Goal: Task Accomplishment & Management: Complete application form

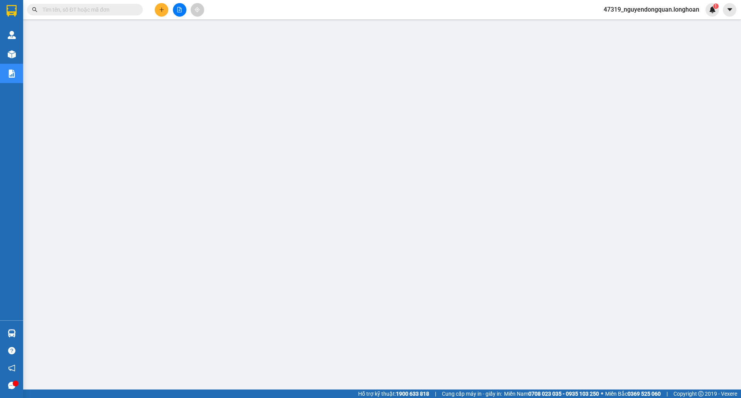
click at [165, 7] on button at bounding box center [162, 10] width 14 height 14
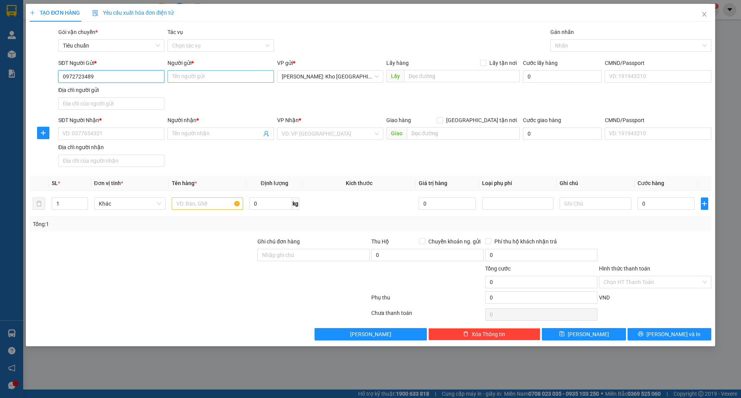
type input "0972723489"
click at [204, 80] on input "Người gửi *" at bounding box center [220, 76] width 106 height 12
type input "[PERSON_NAME]"
click at [136, 136] on input "SĐT Người Nhận *" at bounding box center [111, 133] width 106 height 12
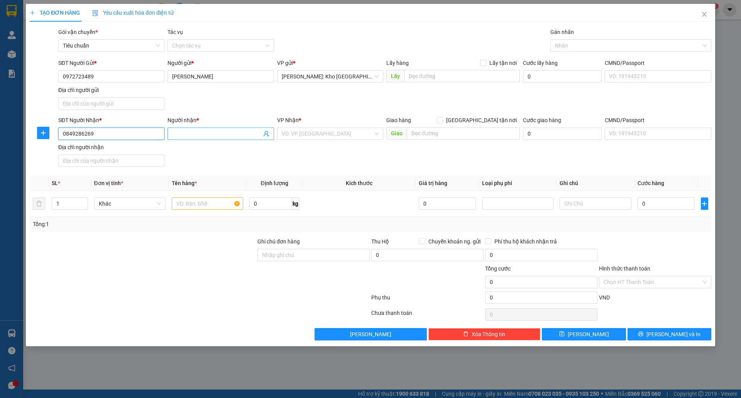
type input "0849286269"
click at [195, 133] on input "Người nhận *" at bounding box center [216, 133] width 89 height 8
type input "HUỲNH NHƯ PHÚ"
click at [300, 136] on input "search" at bounding box center [327, 134] width 91 height 12
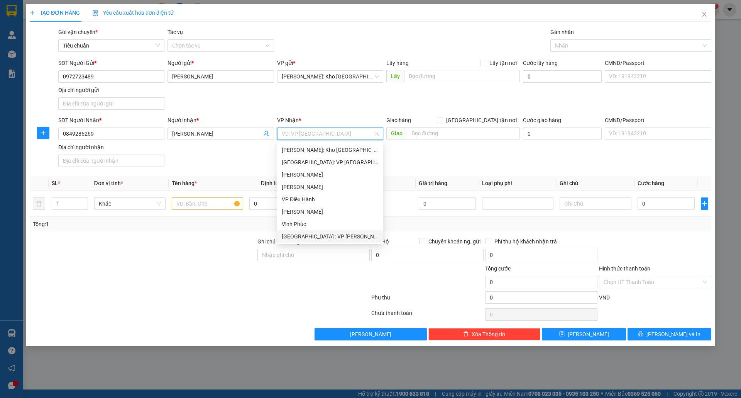
click at [330, 235] on div "[GEOGRAPHIC_DATA] : VP [PERSON_NAME]" at bounding box center [330, 236] width 97 height 8
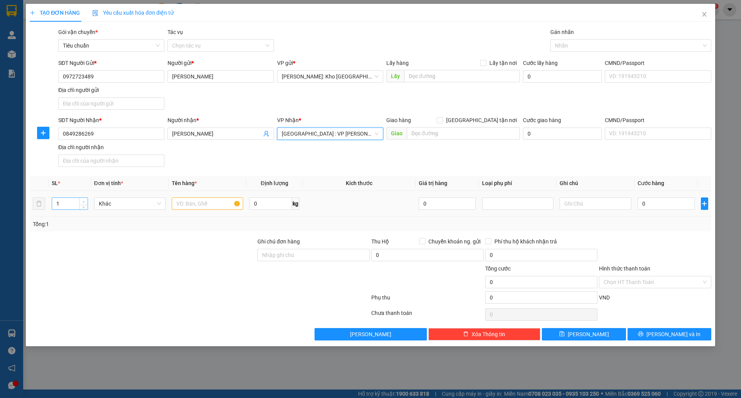
type input "2"
click at [83, 201] on span "up" at bounding box center [83, 201] width 5 height 5
click at [196, 204] on input "text" at bounding box center [207, 203] width 71 height 12
type input "2 KIỆN TỦ TO NHỎ BỌC BÌA + PE"
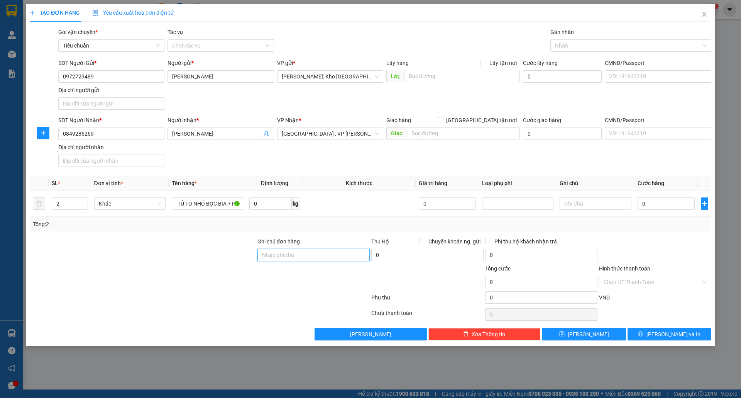
click at [310, 260] on input "Ghi chú đơn hàng" at bounding box center [313, 255] width 112 height 12
type input "nhận theo kiện-giao nguyên kiên-hư hỏng không chịu trách nhiệm"
click at [670, 208] on input "0" at bounding box center [667, 203] width 58 height 12
type input "1"
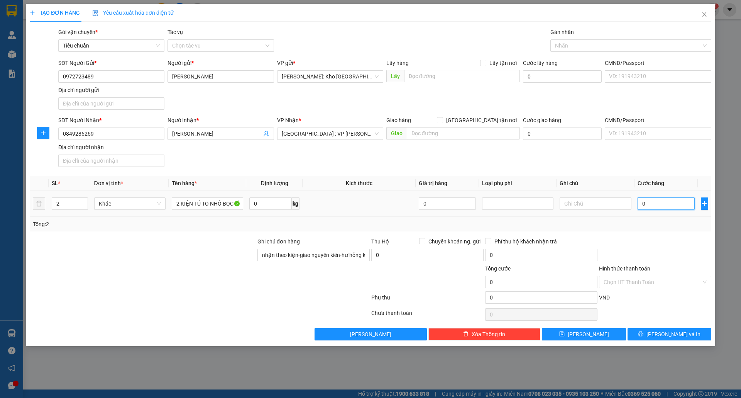
type input "1"
type input "10"
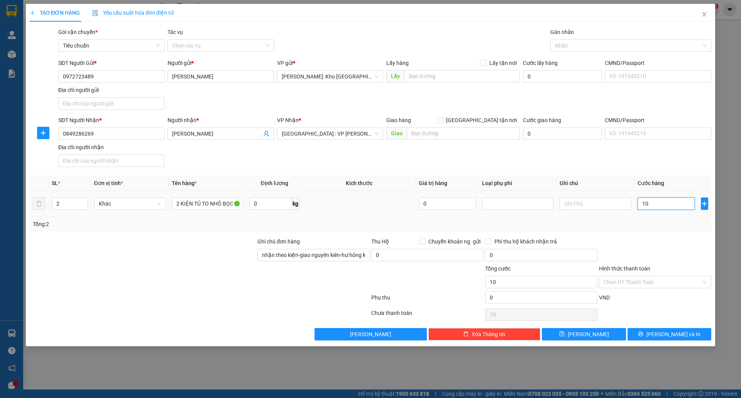
type input "100"
type input "1.000"
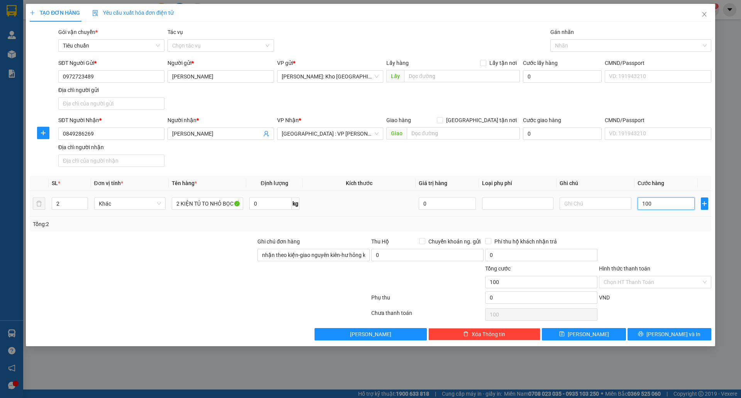
type input "1.000"
type input "10.000"
type input "100.000"
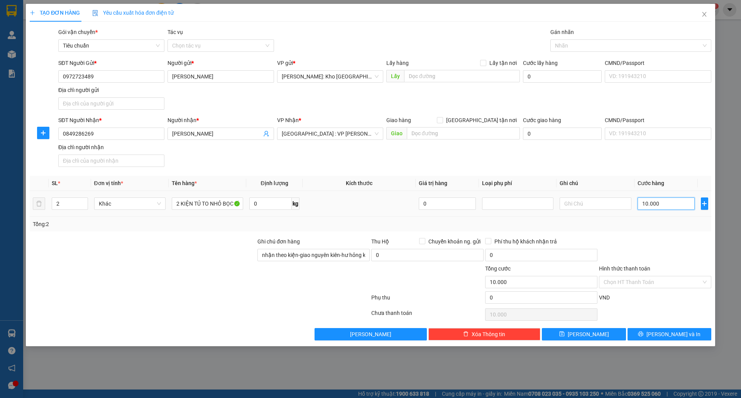
type input "100.000"
type input "1.000.000"
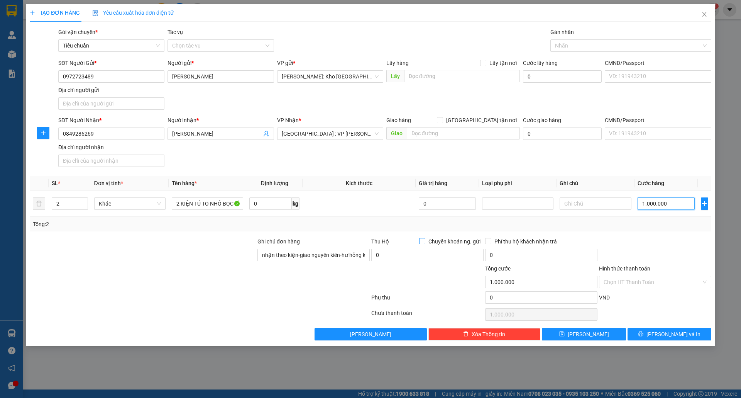
type input "1.000.000"
click at [423, 241] on input "Chuyển khoản ng. gửi" at bounding box center [421, 240] width 5 height 5
checkbox input "true"
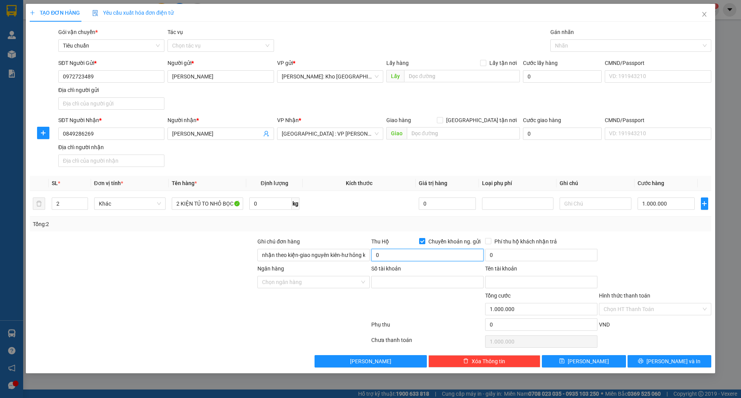
click at [414, 253] on input "0" at bounding box center [427, 255] width 112 height 12
type input "25.500.000"
click at [503, 257] on input "0" at bounding box center [541, 255] width 112 height 12
type input "60.000"
click at [296, 288] on input "Ngân hàng" at bounding box center [311, 282] width 98 height 12
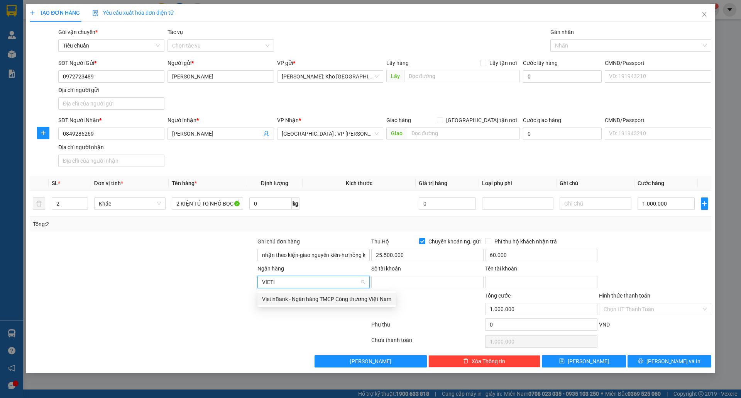
type input "VIETIN"
click at [325, 295] on div "VietinBank - Ngân hàng TMCP Công thương Việt Nam" at bounding box center [326, 298] width 129 height 8
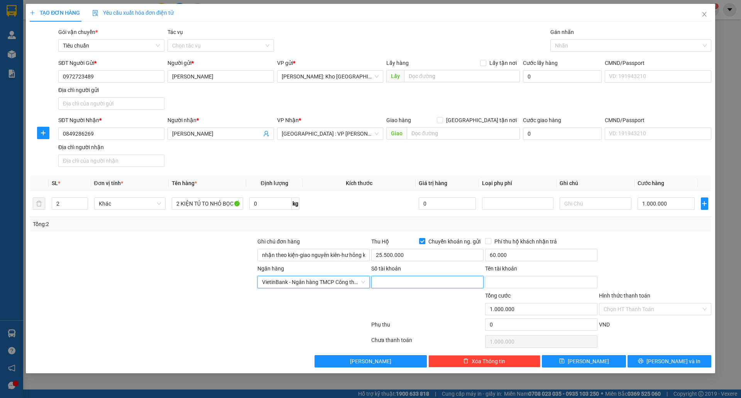
click at [414, 286] on input "Số tài khoản" at bounding box center [427, 282] width 112 height 12
drag, startPoint x: 62, startPoint y: 76, endPoint x: 93, endPoint y: 76, distance: 31.3
click at [93, 76] on input "0972723489" at bounding box center [111, 76] width 106 height 12
click at [403, 288] on input "Số tài khoản" at bounding box center [427, 282] width 112 height 12
paste input "0972723489"
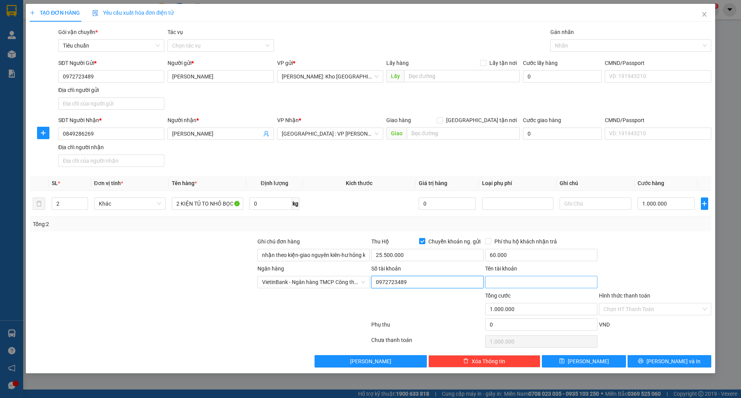
type input "0972723489"
click at [514, 285] on input "Tên tài khoản" at bounding box center [541, 282] width 112 height 12
drag, startPoint x: 172, startPoint y: 77, endPoint x: 222, endPoint y: 74, distance: 49.9
click at [222, 74] on input "[PERSON_NAME]" at bounding box center [220, 76] width 106 height 12
click at [523, 281] on input "Tên tài khoản" at bounding box center [541, 282] width 112 height 12
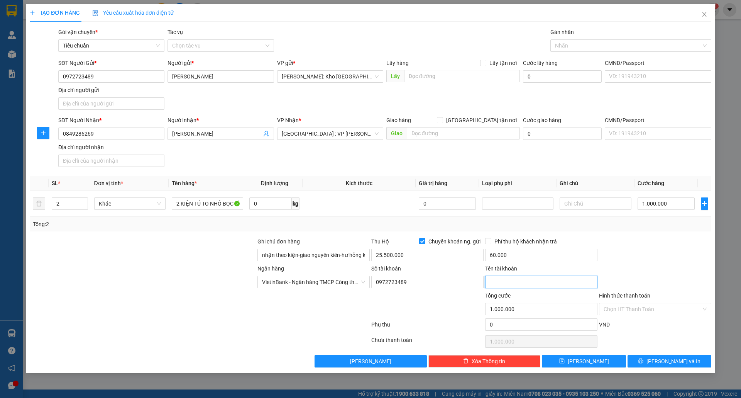
paste input "[PERSON_NAME]"
type input "[PERSON_NAME]"
click at [643, 360] on button "[PERSON_NAME] và In" at bounding box center [670, 361] width 84 height 12
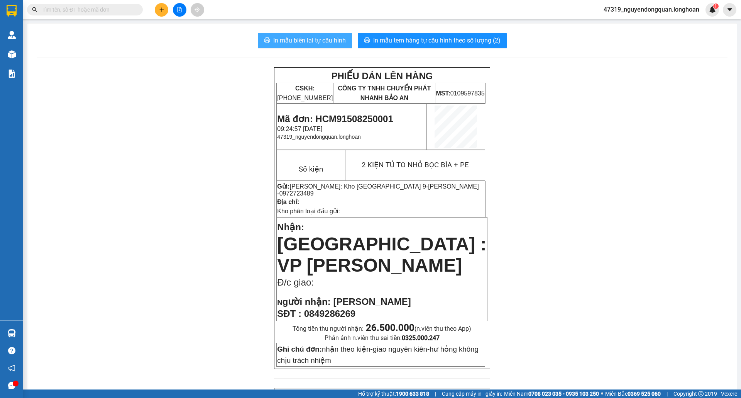
click at [312, 44] on span "In mẫu biên lai tự cấu hình" at bounding box center [309, 41] width 73 height 10
click at [122, 12] on input "text" at bounding box center [87, 9] width 91 height 8
click at [166, 11] on button at bounding box center [162, 10] width 14 height 14
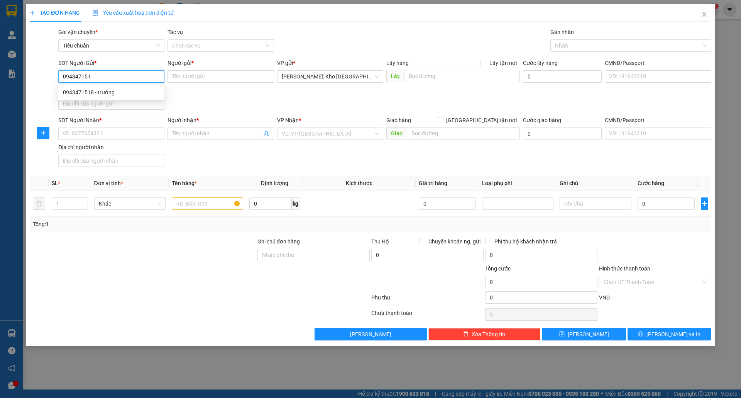
type input "0943471518"
click at [125, 93] on div "0943471518 - trường" at bounding box center [111, 92] width 97 height 8
type input "trường"
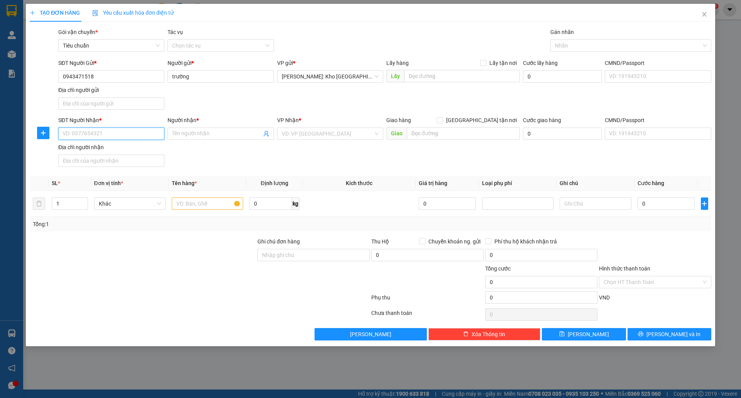
click at [127, 139] on input "SĐT Người Nhận *" at bounding box center [111, 133] width 106 height 12
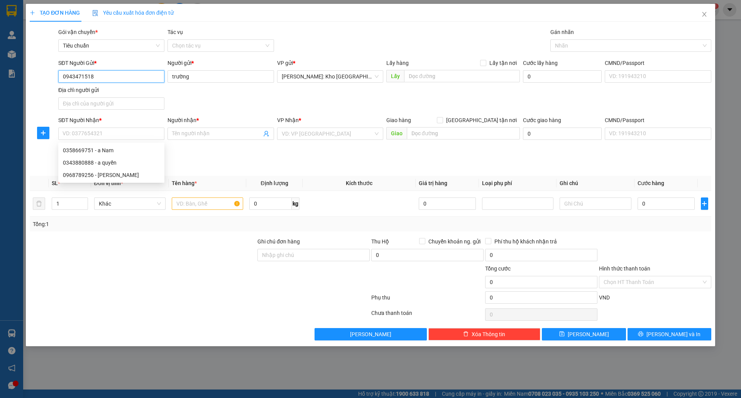
click at [105, 76] on input "0943471518" at bounding box center [111, 76] width 106 height 12
drag, startPoint x: 93, startPoint y: 76, endPoint x: 52, endPoint y: 76, distance: 40.9
click at [54, 77] on div "SĐT Người Gửi * 0943471518 Người gửi * trường VP gửi * Hồ Chí Minh: Kho Thủ Đứ…" at bounding box center [370, 86] width 683 height 54
type input "0968789256"
click at [145, 94] on div "0968789256 - vương thế quyền" at bounding box center [111, 92] width 97 height 8
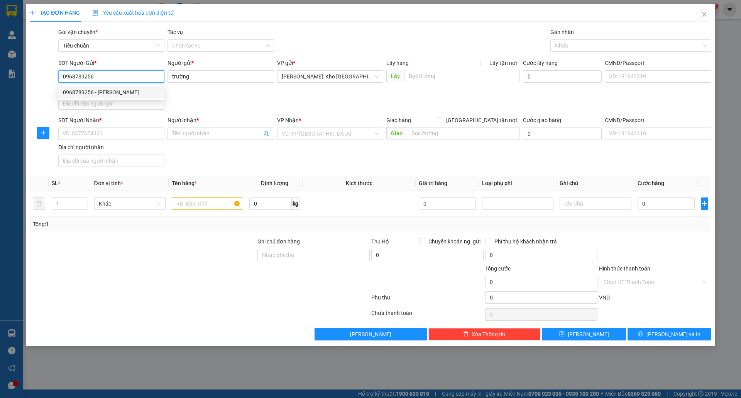
type input "[PERSON_NAME]"
type input "0968789256"
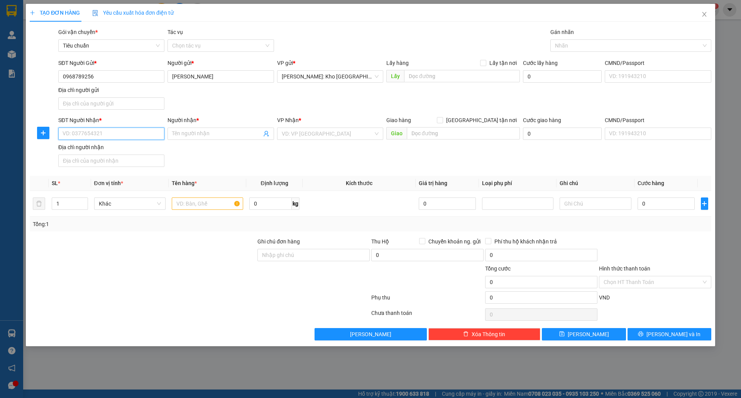
click at [113, 137] on input "SĐT Người Nhận *" at bounding box center [111, 133] width 106 height 12
type input "0398293416"
click at [219, 134] on input "Người nhận *" at bounding box center [216, 133] width 89 height 8
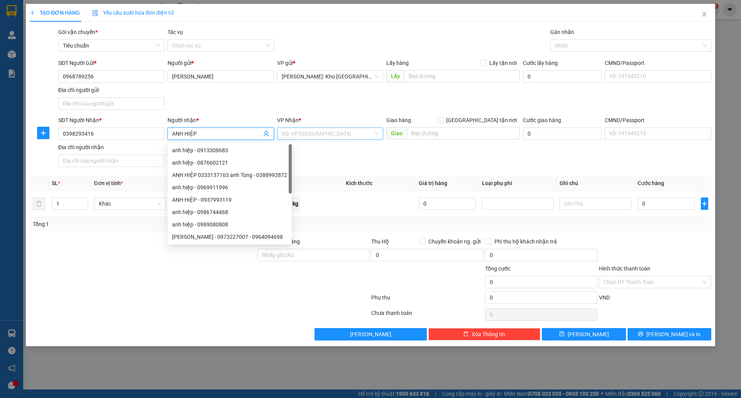
type input "ANH HIỆP"
click at [303, 138] on input "search" at bounding box center [327, 134] width 91 height 12
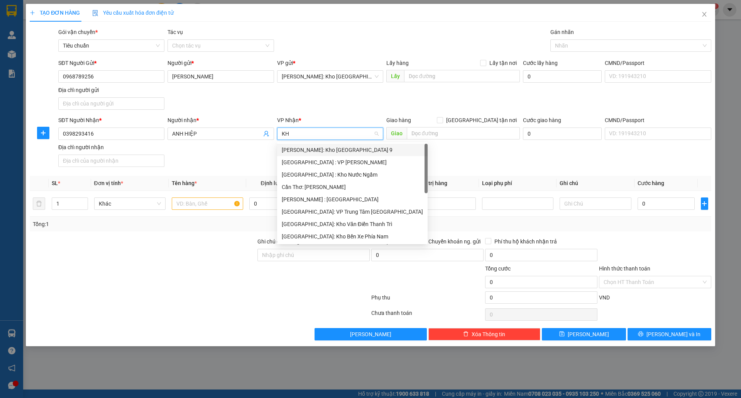
type input "KHO"
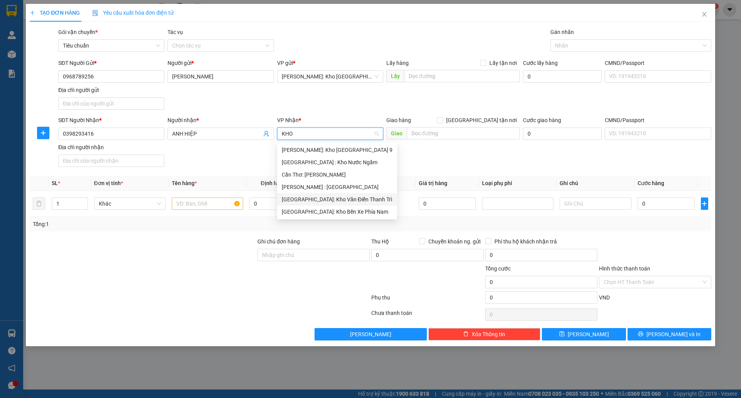
click at [337, 198] on div "[GEOGRAPHIC_DATA]: Kho Văn Điển Thanh Trì" at bounding box center [337, 199] width 111 height 8
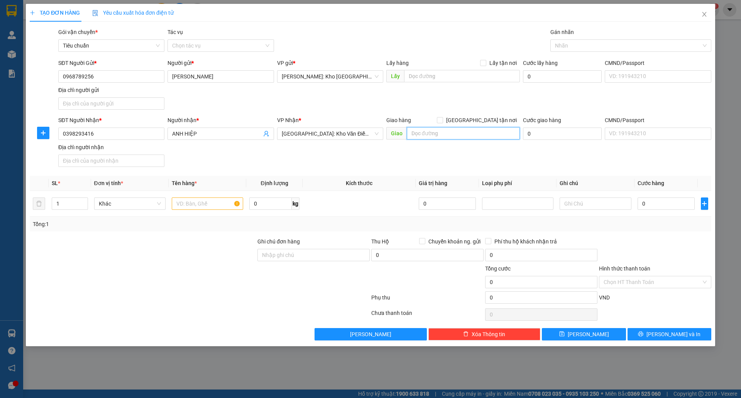
click at [452, 132] on input "text" at bounding box center [463, 133] width 113 height 12
type input "TUYÊN QUANG: TP TUYÊN QUANG: GIAO TẠI BẾN XE TUYÊN QUANG HOẶC DỌC QL2"
click at [442, 121] on input "[GEOGRAPHIC_DATA] tận nơi" at bounding box center [439, 119] width 5 height 5
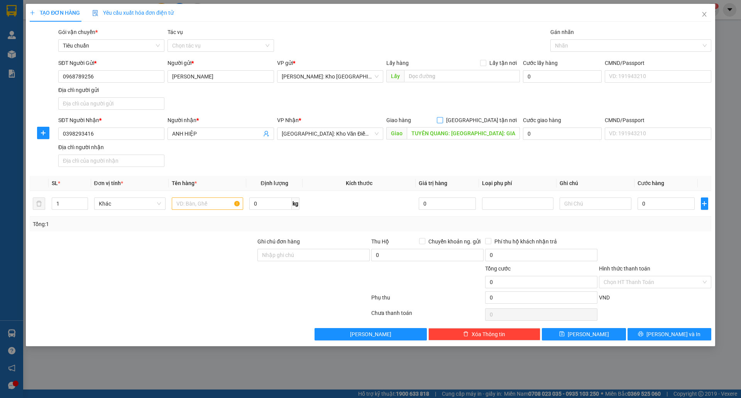
checkbox input "true"
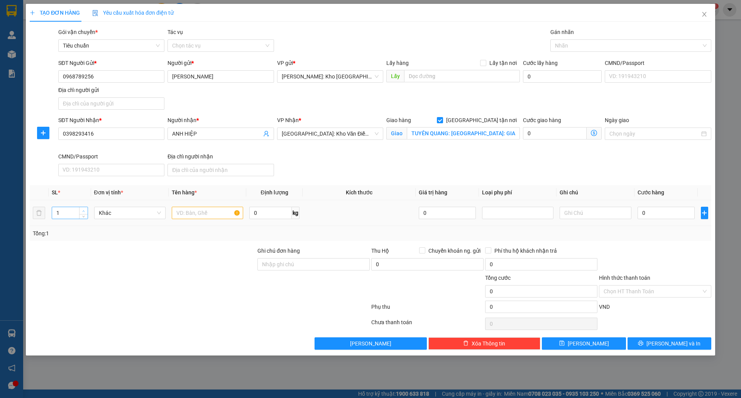
type input "2"
click at [84, 211] on icon "up" at bounding box center [83, 211] width 3 height 3
click at [198, 224] on td at bounding box center [208, 213] width 78 height 26
click at [201, 215] on input "text" at bounding box center [207, 212] width 71 height 12
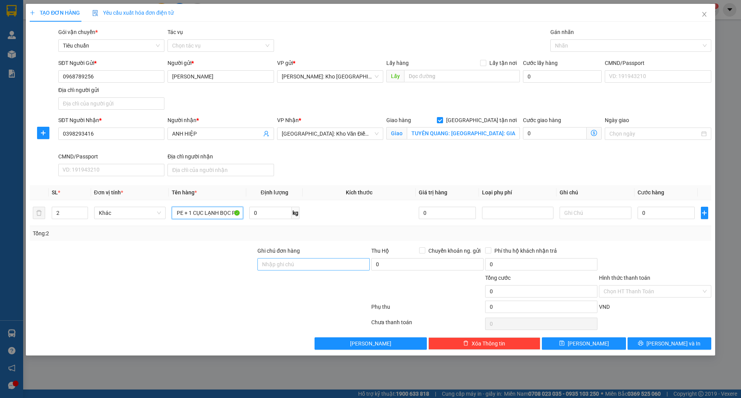
type input "1 CỤC NÓNG BỌC PE + 1 CỤC LẠNH BỌC PE"
click at [332, 266] on input "Ghi chú đơn hàng" at bounding box center [313, 264] width 112 height 12
type input "nhận theo kiện-giao nguyên kiên-hư hỏng không chịu trách nhiệm"
click at [648, 212] on input "0" at bounding box center [667, 212] width 58 height 12
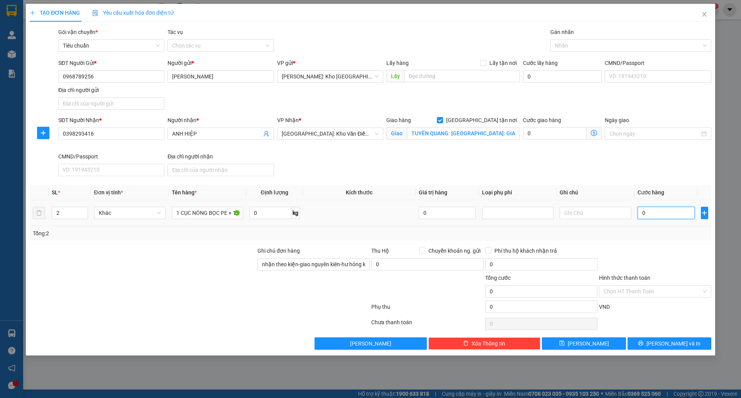
type input "2"
type input "29"
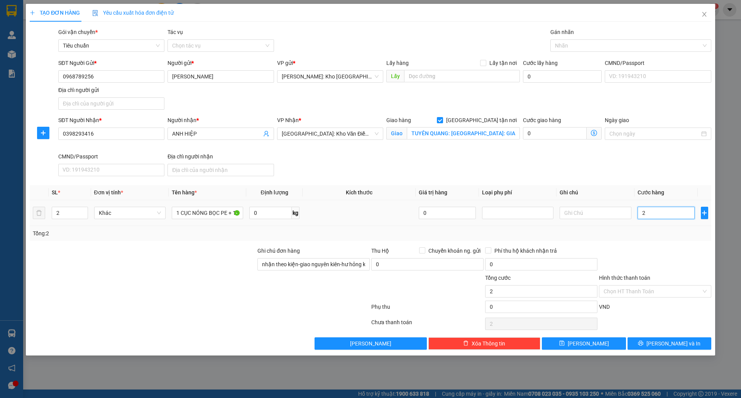
type input "29"
type input "290"
type input "2.900"
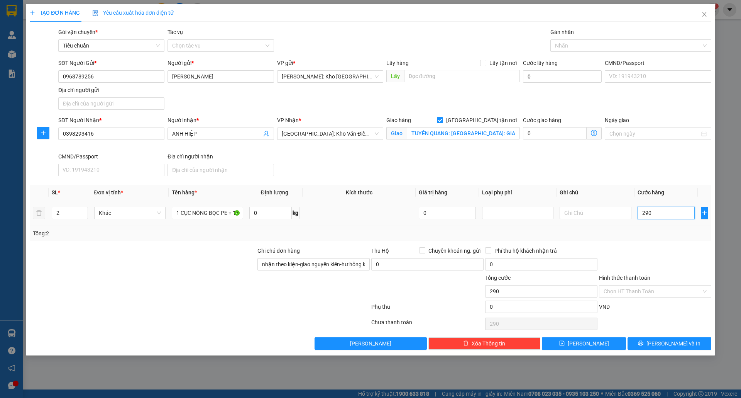
type input "2.900"
type input "29.000"
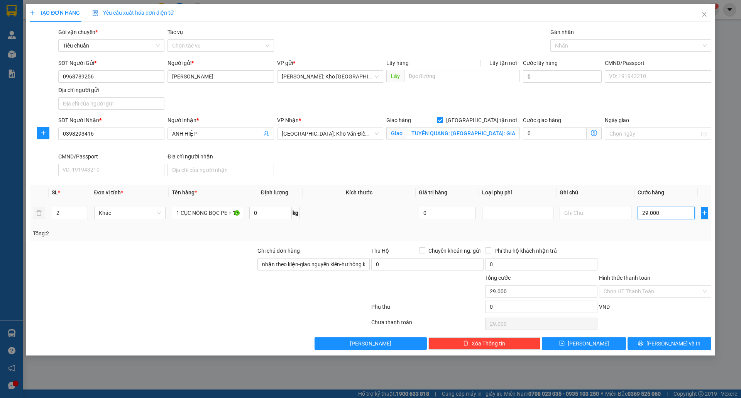
type input "290.000"
click at [649, 348] on button "[PERSON_NAME] và In" at bounding box center [670, 343] width 84 height 12
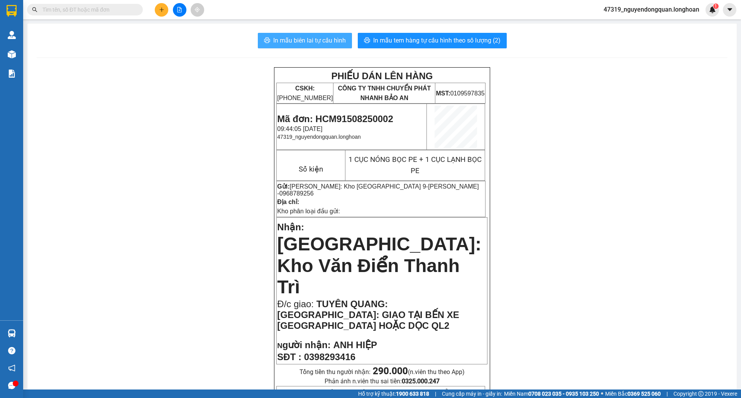
click at [303, 41] on span "In mẫu biên lai tự cấu hình" at bounding box center [309, 41] width 73 height 10
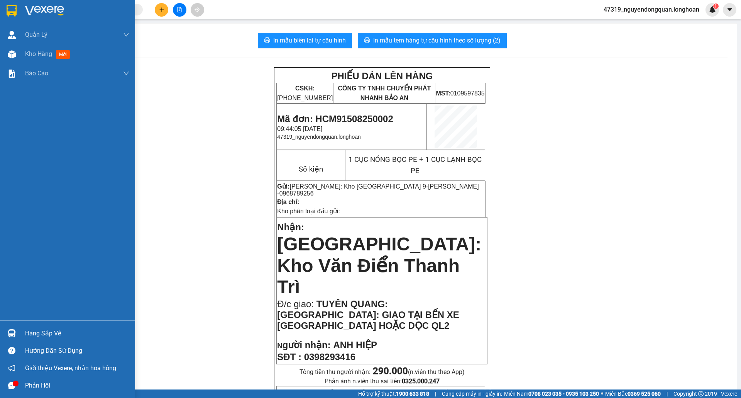
click at [8, 11] on img at bounding box center [12, 11] width 10 height 12
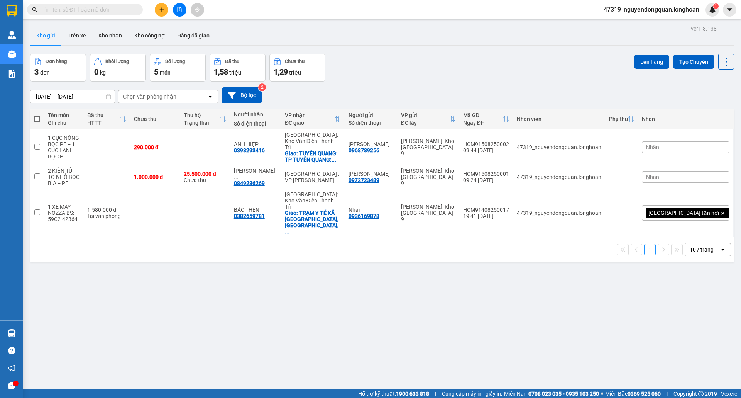
click at [659, 144] on span "Nhãn" at bounding box center [652, 147] width 13 height 6
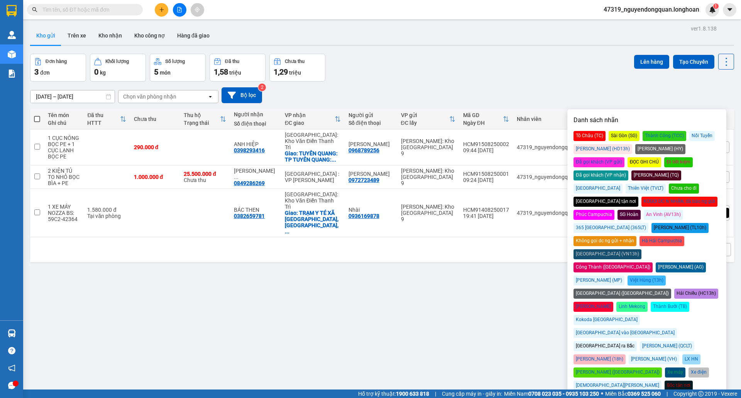
click at [586, 196] on div "[GEOGRAPHIC_DATA] tận nơi" at bounding box center [606, 201] width 65 height 10
click at [521, 60] on div "Đơn hàng 3 đơn Khối lượng 0 kg Số lượng 5 món Đã thu 1,58 triệu Chưa thu 1,29 t…" at bounding box center [382, 68] width 704 height 28
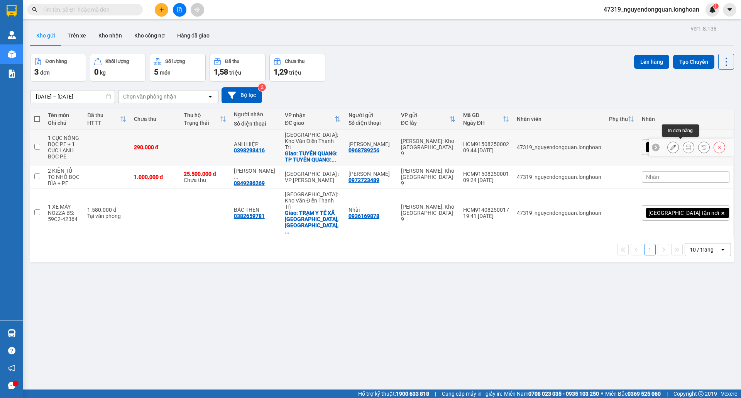
click at [686, 147] on icon at bounding box center [688, 146] width 5 height 5
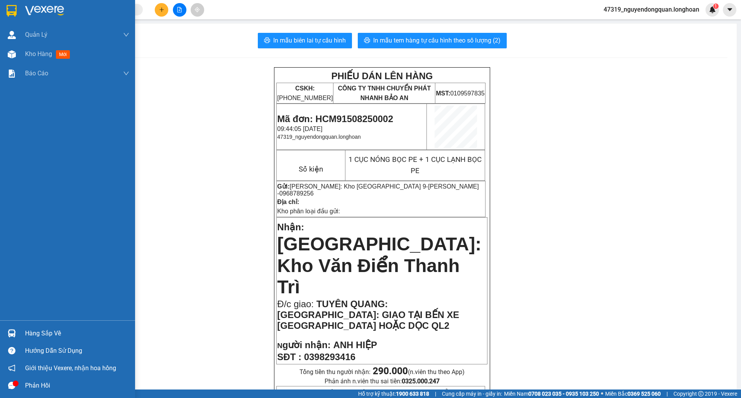
click at [25, 12] on img at bounding box center [44, 11] width 39 height 12
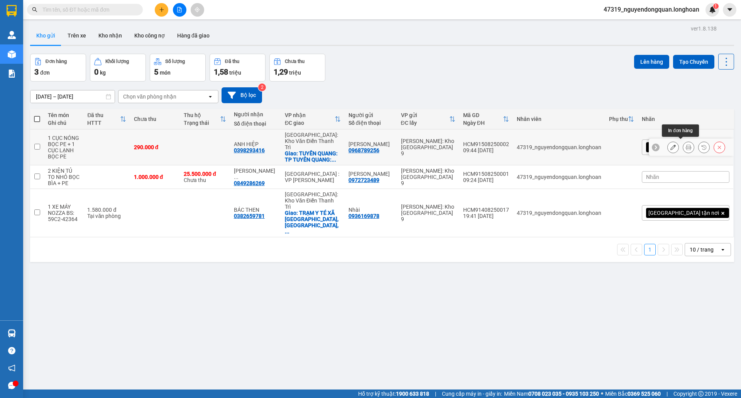
click at [669, 143] on button at bounding box center [673, 147] width 11 height 14
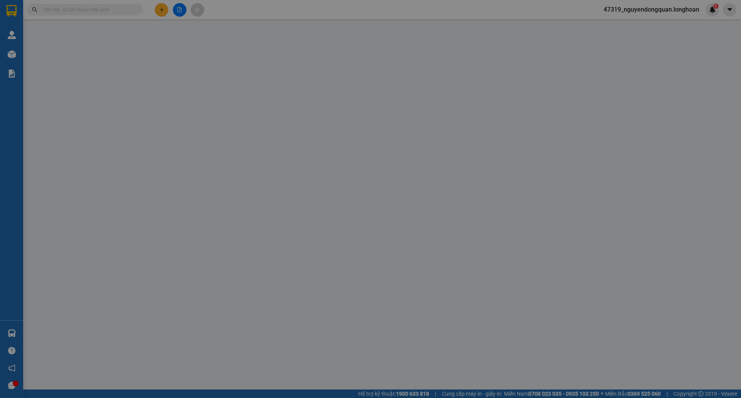
type input "0968789256"
type input "[PERSON_NAME]"
type input "0398293416"
type input "ANH HIỆP"
checkbox input "true"
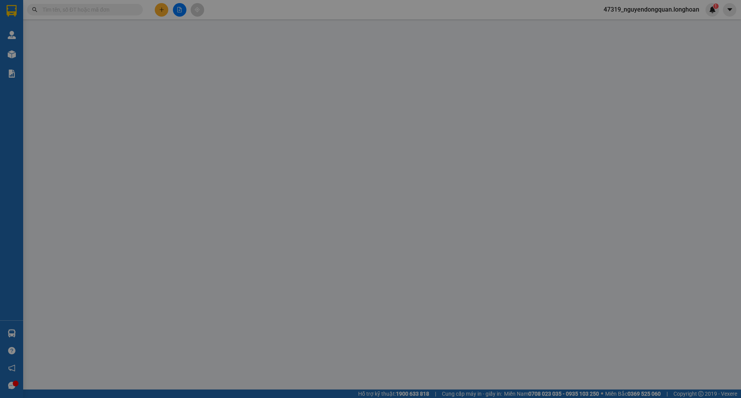
type input "TUYÊN QUANG: TP TUYÊN QUANG: GIAO TẠI BẾN XE TUYÊN QUANG HOẶC DỌC QL2"
type input "nhận theo kiện-giao nguyên kiên-hư hỏng không chịu trách nhiệm"
type input "290.000"
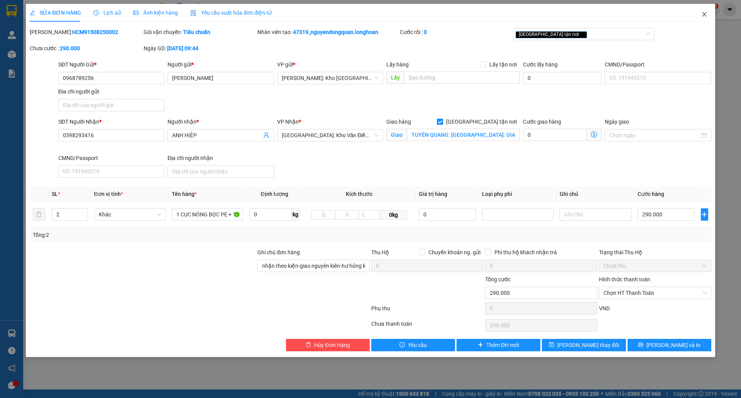
click at [701, 16] on icon "close" at bounding box center [704, 14] width 6 height 6
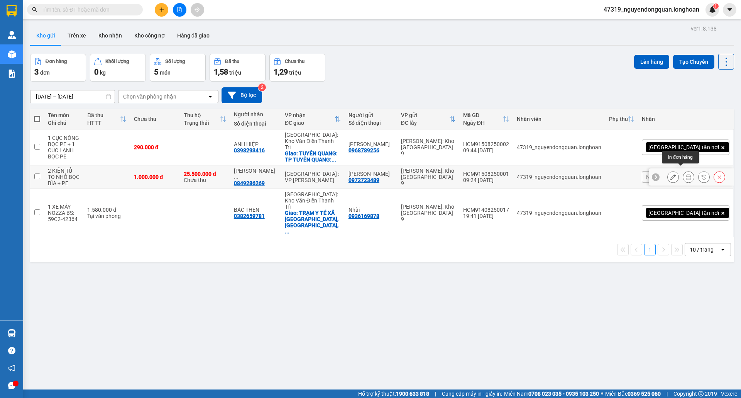
click at [686, 174] on icon at bounding box center [688, 176] width 5 height 5
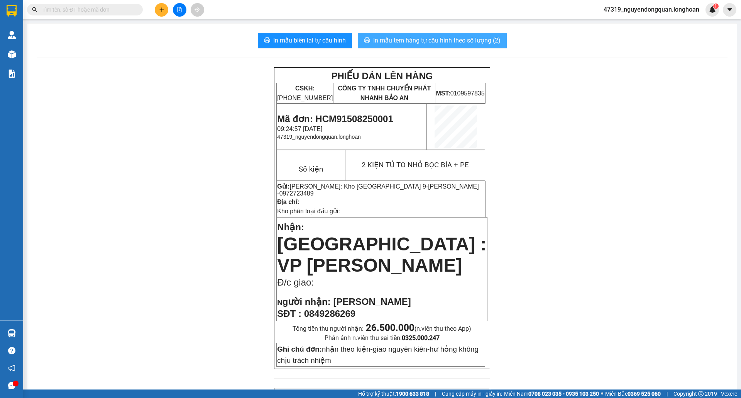
click at [435, 41] on span "In mẫu tem hàng tự cấu hình theo số lượng (2)" at bounding box center [436, 41] width 127 height 10
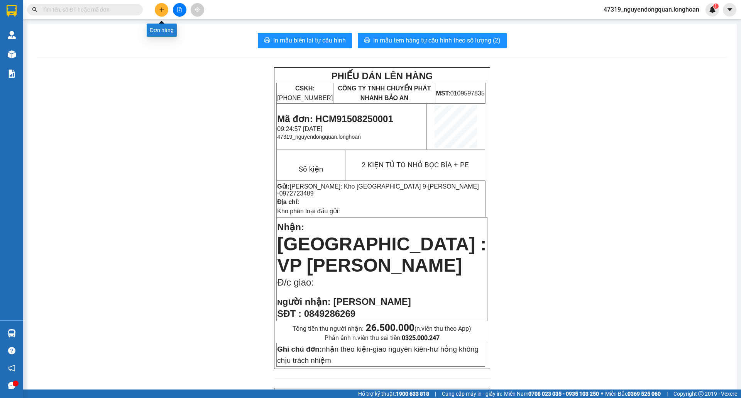
click at [166, 11] on button at bounding box center [162, 10] width 14 height 14
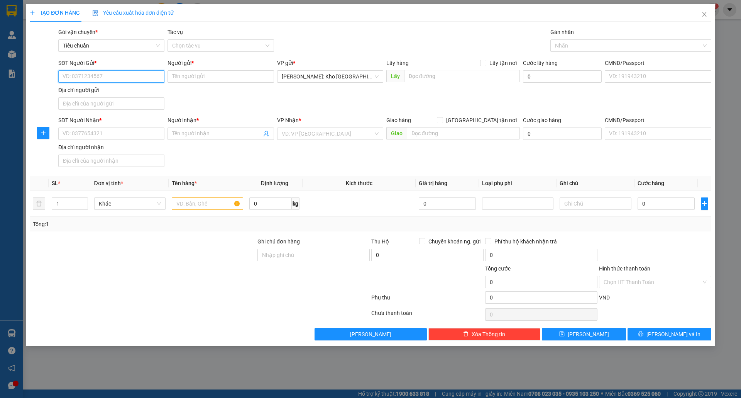
click at [124, 75] on input "SĐT Người Gửi *" at bounding box center [111, 76] width 106 height 12
type input "0972407288"
click at [185, 76] on input "Người gửi *" at bounding box center [220, 76] width 106 height 12
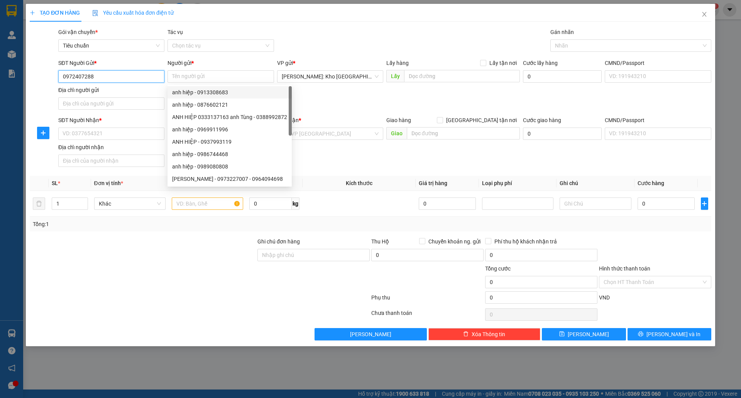
click at [136, 77] on input "0972407288" at bounding box center [111, 76] width 106 height 12
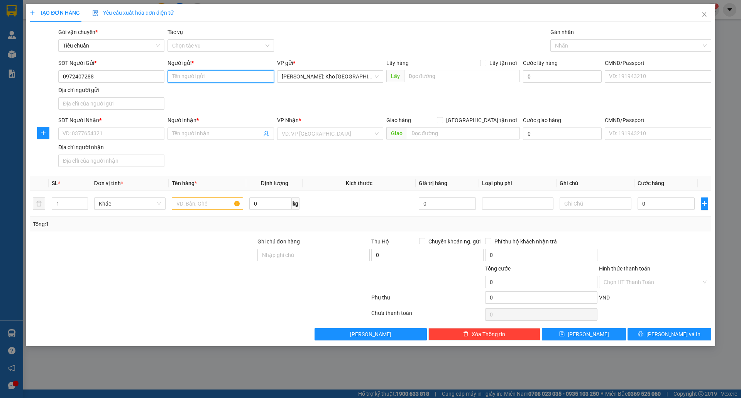
click at [181, 75] on input "Người gửi *" at bounding box center [220, 76] width 106 height 12
type input "b"
type input "[PERSON_NAME]"
click at [103, 131] on input "SĐT Người Nhận *" at bounding box center [111, 133] width 106 height 12
type input "0965444188"
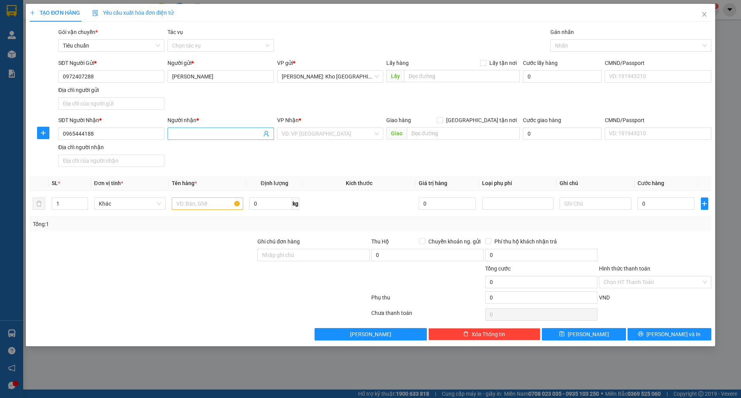
click at [210, 133] on input "Người nhận *" at bounding box center [216, 133] width 89 height 8
type input "[PERSON_NAME]"
click at [300, 134] on input "search" at bounding box center [327, 134] width 91 height 12
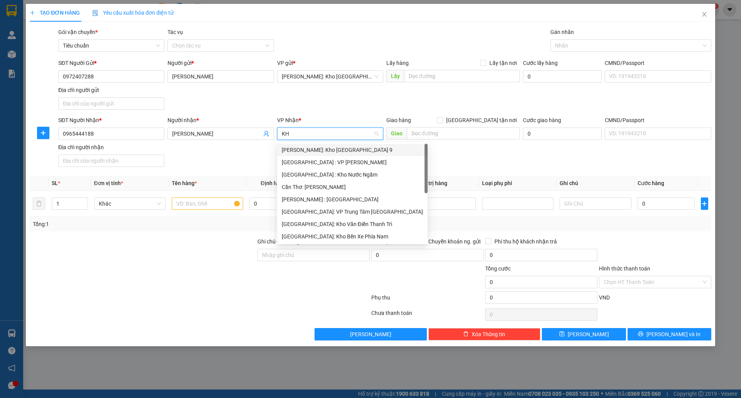
type input "KHO"
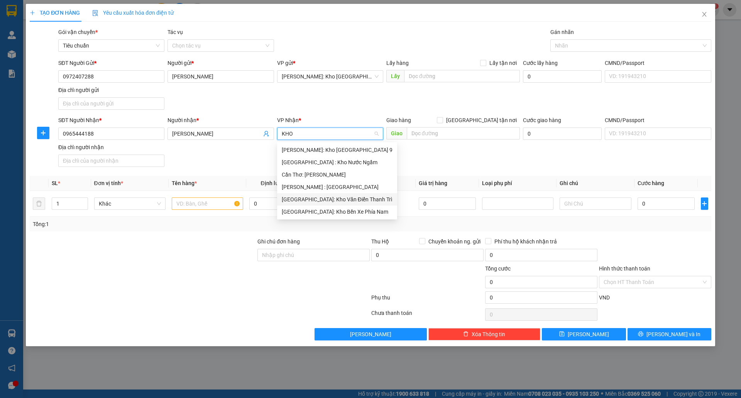
click at [334, 196] on div "[GEOGRAPHIC_DATA]: Kho Văn Điển Thanh Trì" at bounding box center [337, 199] width 111 height 8
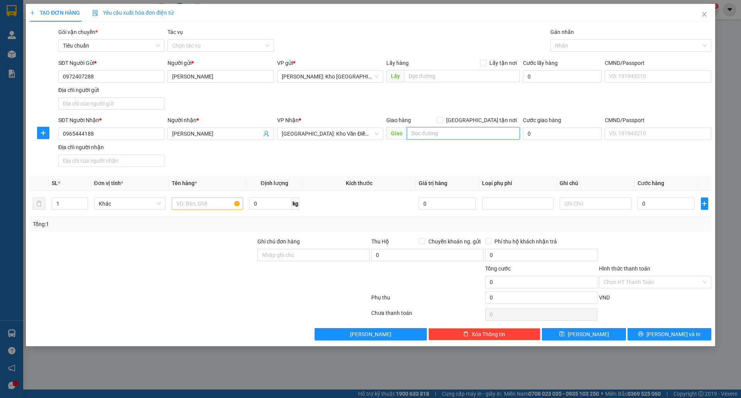
click at [431, 131] on input "text" at bounding box center [463, 133] width 113 height 12
type input "XÓM 20, YÊN ĐỒNG, Ý YÊN, NAM ĐỊNH"
click at [442, 119] on input "[GEOGRAPHIC_DATA] tận nơi" at bounding box center [439, 119] width 5 height 5
checkbox input "true"
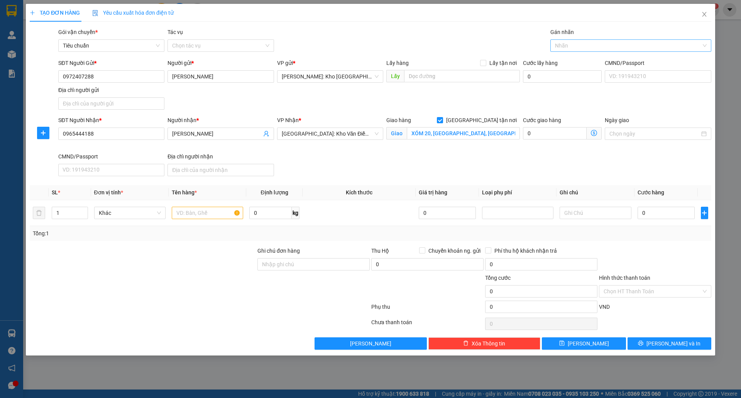
click at [572, 48] on div at bounding box center [626, 45] width 149 height 9
type input "GIAO"
click at [579, 61] on div "[GEOGRAPHIC_DATA] tận nơi" at bounding box center [631, 61] width 152 height 8
click at [669, 217] on input "0" at bounding box center [667, 212] width 58 height 12
type input "1"
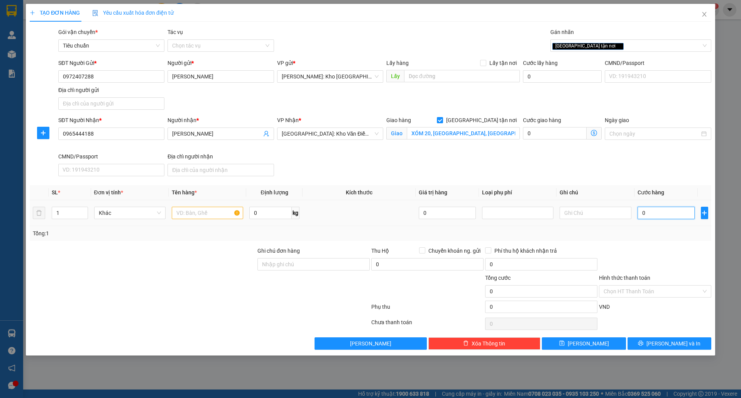
type input "1"
type input "14"
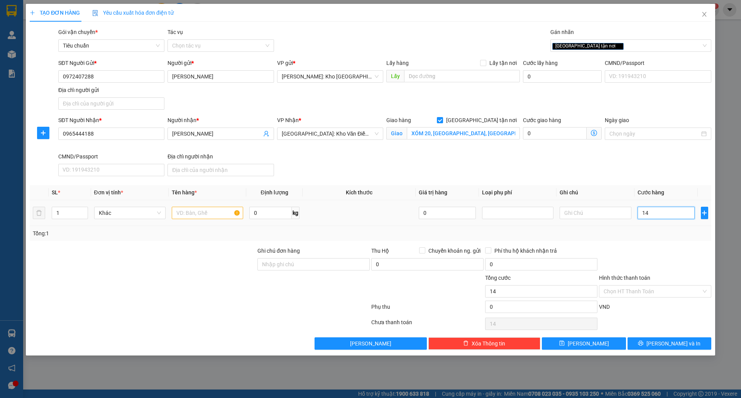
type input "140"
type input "1.400"
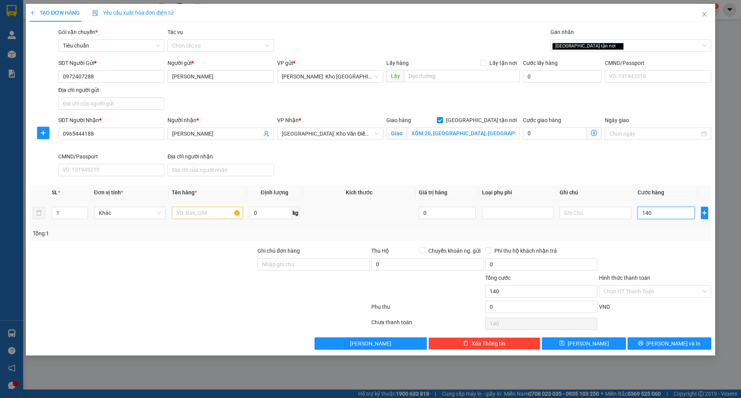
type input "1.400"
type input "14.000"
type input "140.000"
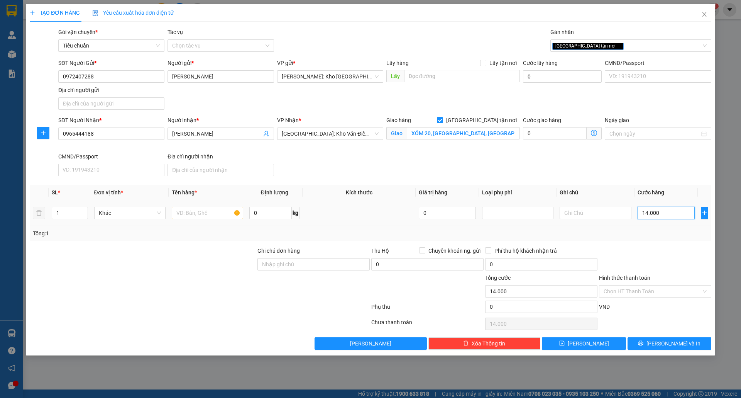
type input "140.000"
type input "1.400.000"
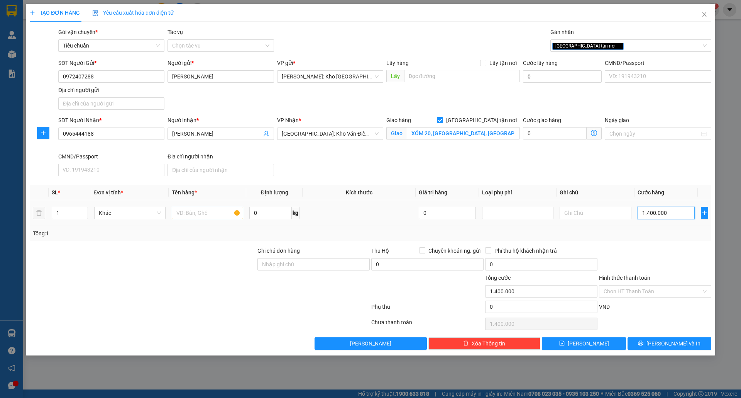
type input "1.400.000"
click at [210, 212] on input "text" at bounding box center [207, 212] width 71 height 12
click at [201, 212] on input "1 TỦ LẠNG BỌC XỐP NỔ" at bounding box center [207, 212] width 71 height 12
type input "1 TỦ LẠNH BỌC XỐP NỔ"
click at [328, 264] on input "Ghi chú đơn hàng" at bounding box center [313, 264] width 112 height 12
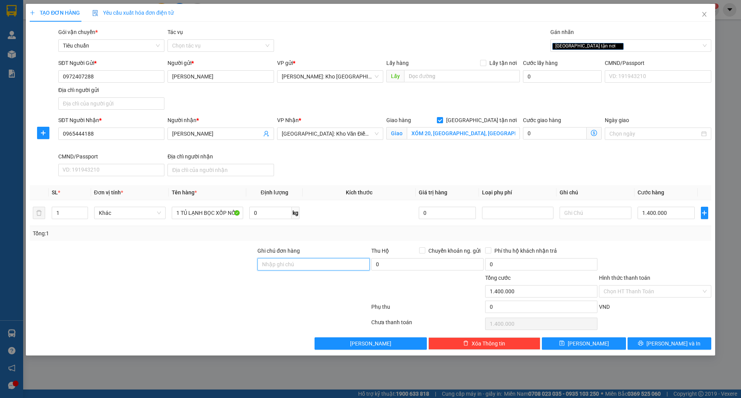
type input "nhận theo kiện-giao nguyên kiên-hư hỏng không chịu trách nhiệm"
click at [650, 346] on button "[PERSON_NAME] và In" at bounding box center [670, 343] width 84 height 12
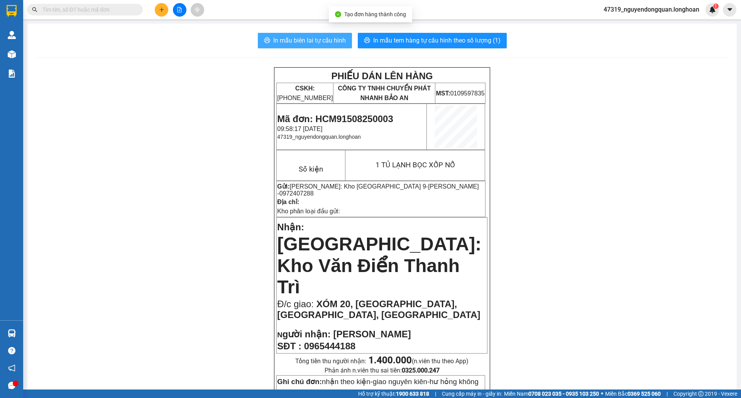
click at [297, 42] on span "In mẫu biên lai tự cấu hình" at bounding box center [309, 41] width 73 height 10
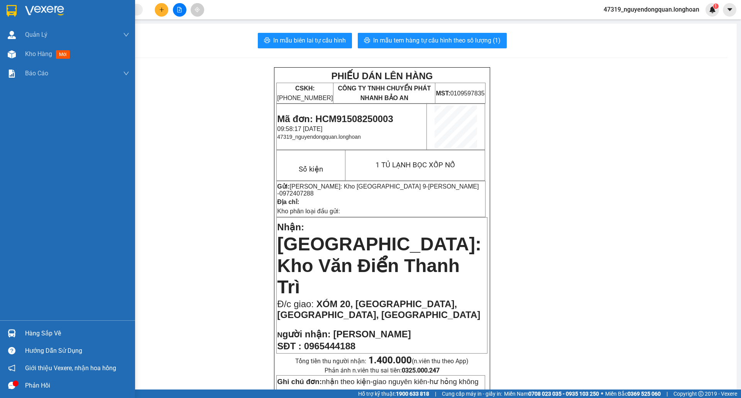
click at [11, 14] on img at bounding box center [12, 11] width 10 height 12
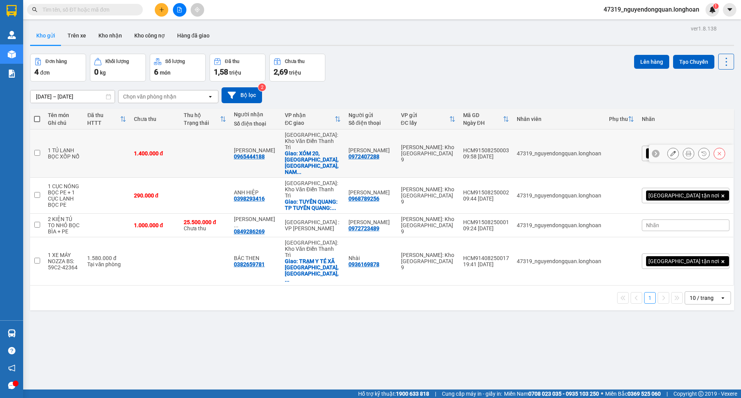
click at [684, 147] on button at bounding box center [688, 154] width 11 height 14
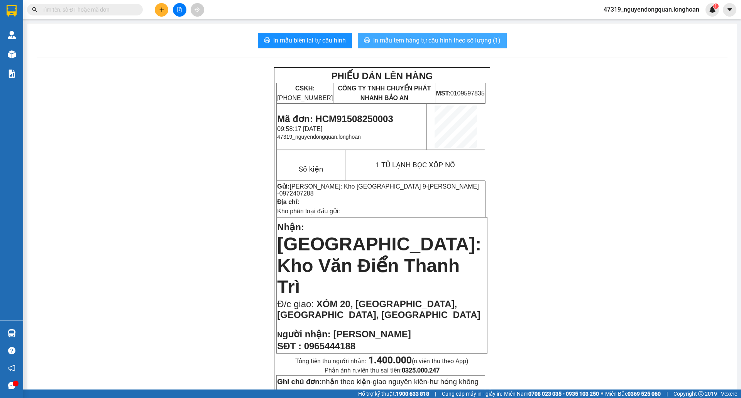
click at [475, 42] on span "In mẫu tem hàng tự cấu hình theo số lượng (1)" at bounding box center [436, 41] width 127 height 10
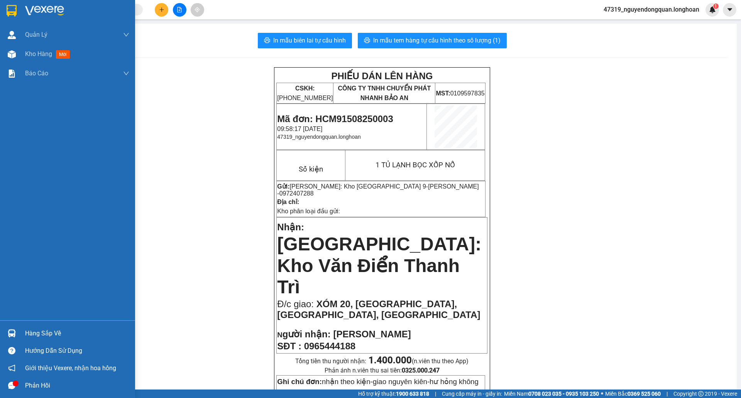
click at [8, 13] on img at bounding box center [12, 11] width 10 height 12
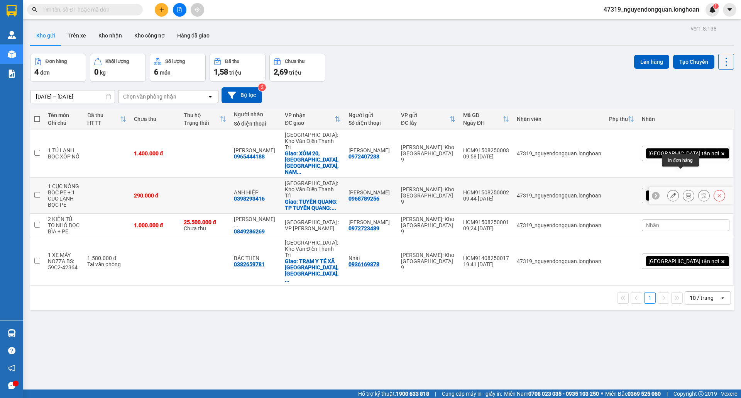
click at [686, 193] on icon at bounding box center [688, 195] width 5 height 5
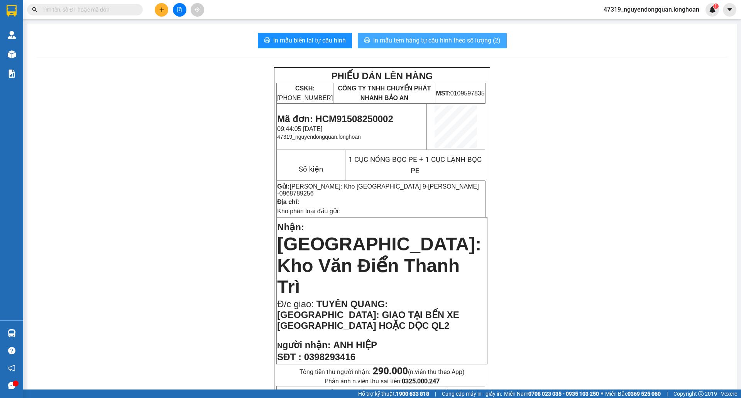
click at [429, 41] on span "In mẫu tem hàng tự cấu hình theo số lượng (2)" at bounding box center [436, 41] width 127 height 10
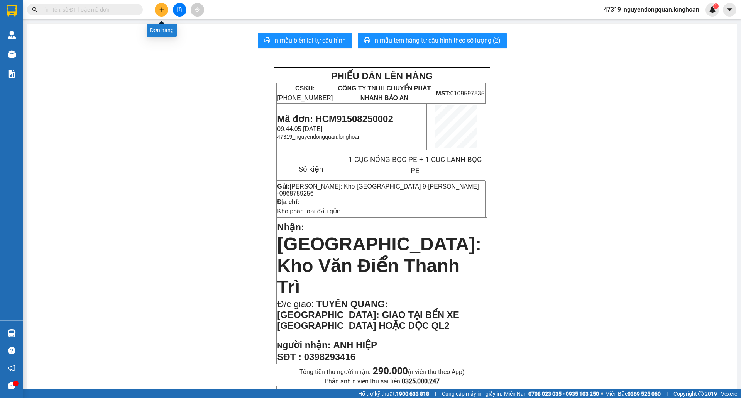
click at [158, 11] on button at bounding box center [162, 10] width 14 height 14
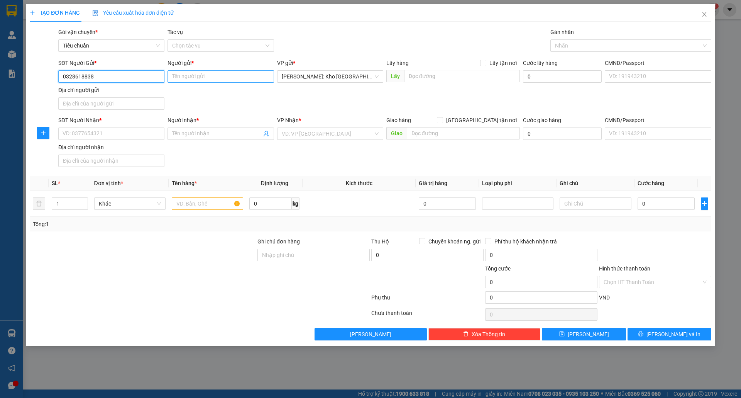
type input "0328618838"
click at [193, 73] on input "Người gửi *" at bounding box center [220, 76] width 106 height 12
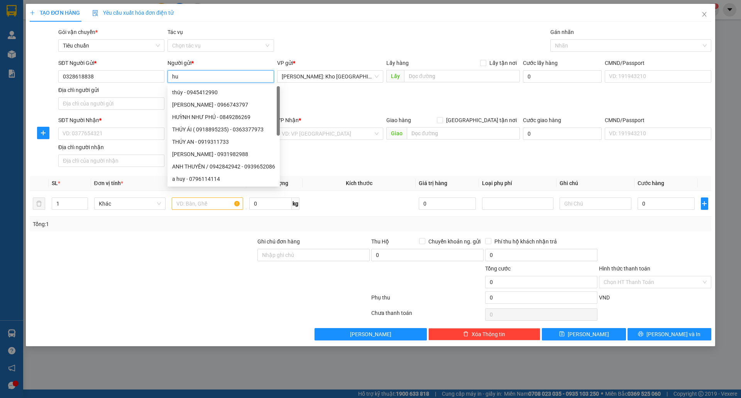
type input "h"
type input "HUY"
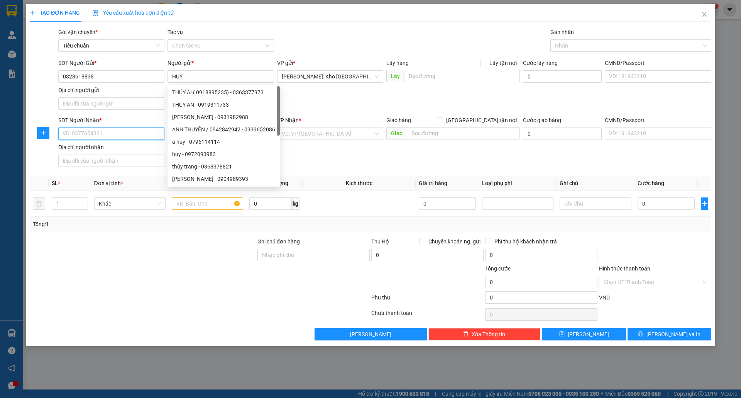
click at [85, 140] on input "SĐT Người Nhận *" at bounding box center [111, 133] width 106 height 12
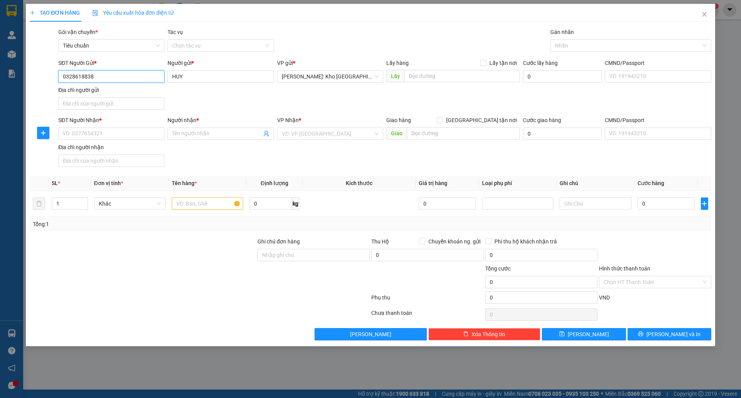
drag, startPoint x: 60, startPoint y: 74, endPoint x: 103, endPoint y: 76, distance: 43.3
click at [103, 76] on input "0328618838" at bounding box center [111, 76] width 106 height 12
click at [112, 130] on input "SĐT Người Nhận *" at bounding box center [111, 133] width 106 height 12
paste input "0328618838"
type input "0328618838"
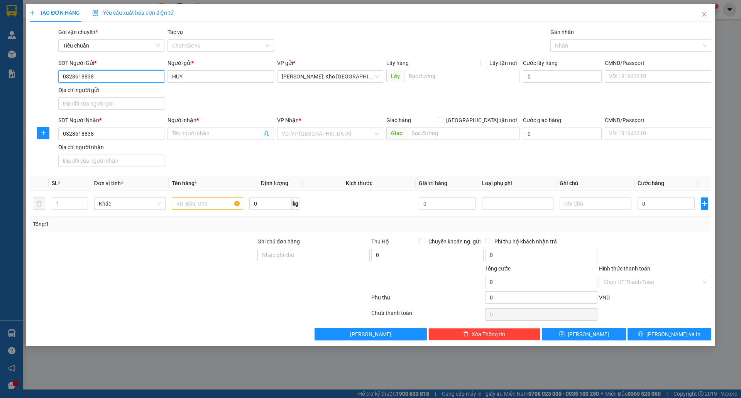
click at [120, 78] on input "0328618838" at bounding box center [111, 76] width 106 height 12
type input "0"
type input "0889507869"
click at [187, 137] on input "Người nhận *" at bounding box center [216, 133] width 89 height 8
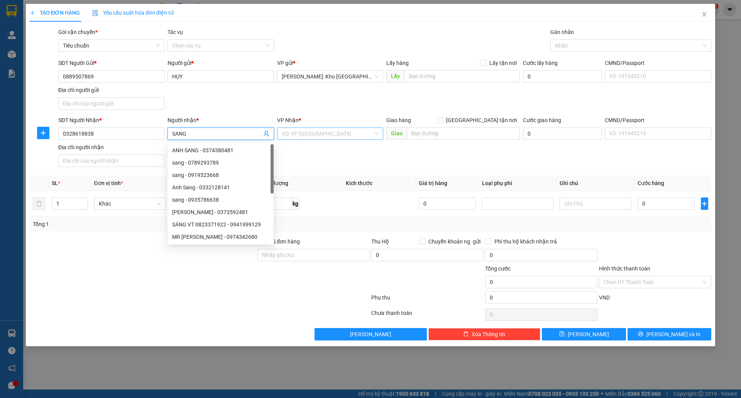
type input "SANG"
click at [291, 134] on input "search" at bounding box center [327, 134] width 91 height 12
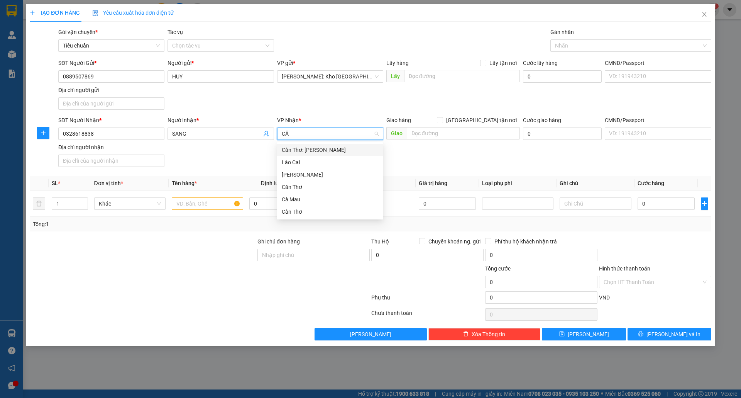
type input "CẦN"
click at [310, 147] on div "Cần Thơ: [PERSON_NAME]" at bounding box center [330, 150] width 97 height 8
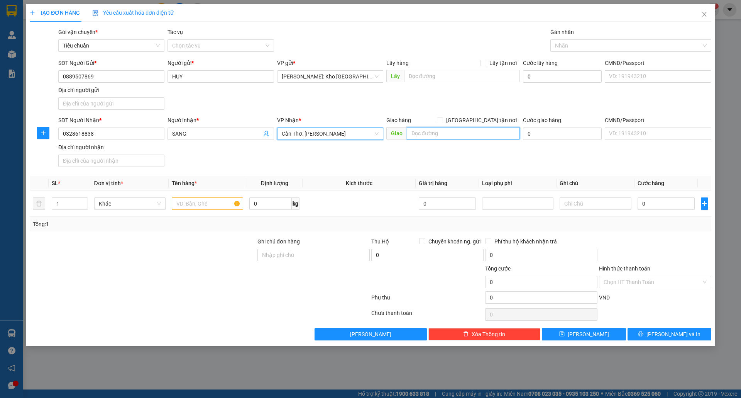
click at [437, 133] on input "text" at bounding box center [463, 133] width 113 height 12
type input "A"
type input "Â"
type input "ẤP ĐẠI NGHĨA THẮNG, XÃ ĐẠI TÂM, MỸ XUYÊN, SÓC TRĂNG"
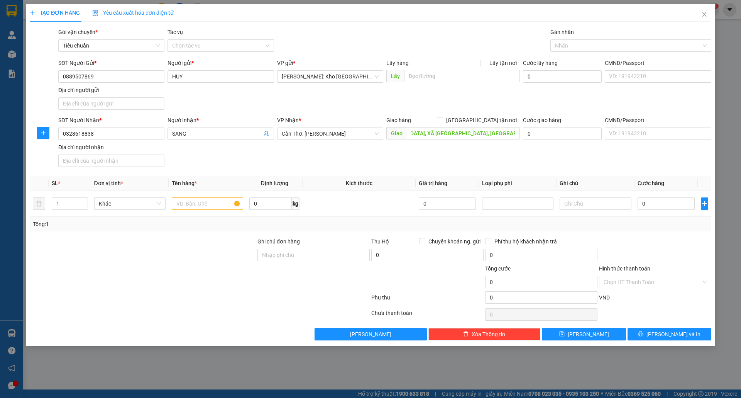
click at [484, 125] on div "Giao hàng Giao tận nơi" at bounding box center [453, 122] width 134 height 12
click at [442, 122] on input "[GEOGRAPHIC_DATA] tận nơi" at bounding box center [439, 119] width 5 height 5
checkbox input "true"
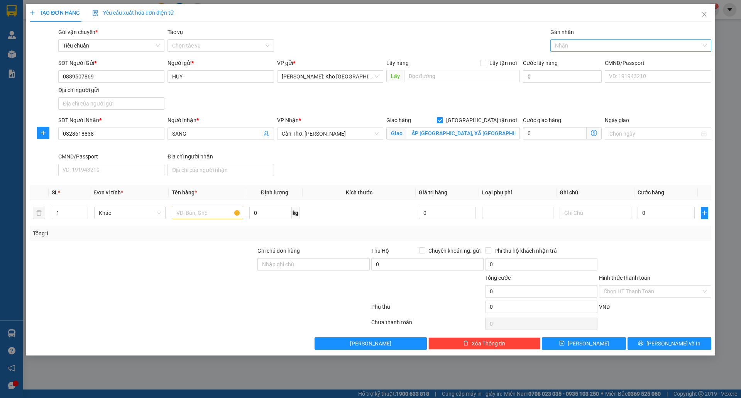
click at [584, 50] on div at bounding box center [626, 45] width 149 height 9
type input "GIAO"
click at [579, 59] on div "[GEOGRAPHIC_DATA] tận nơi" at bounding box center [631, 61] width 152 height 8
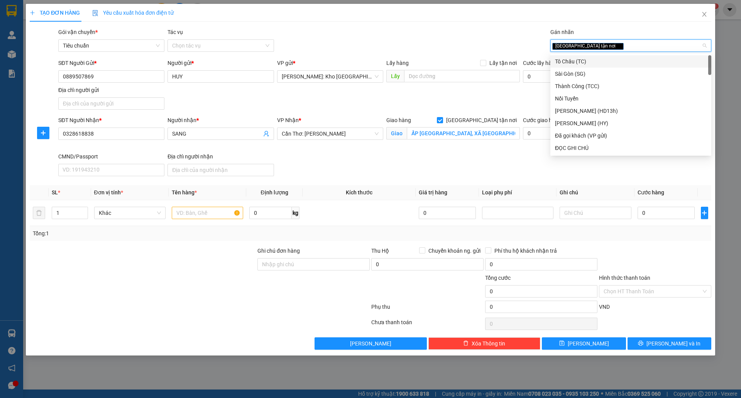
click at [557, 179] on div "SĐT Người Nhận * 0328618838 Người nhận * SANG VP Nhận * Cần Thơ: Kho Ninh Kiều …" at bounding box center [385, 147] width 656 height 63
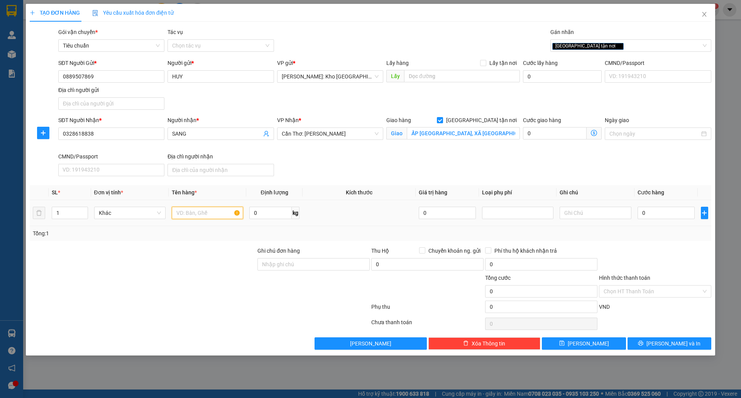
click at [204, 215] on input "text" at bounding box center [207, 212] width 71 height 12
type input "4"
click at [86, 210] on span "Increase Value" at bounding box center [83, 210] width 8 height 7
click at [85, 210] on span "up" at bounding box center [83, 210] width 5 height 5
type input "4"
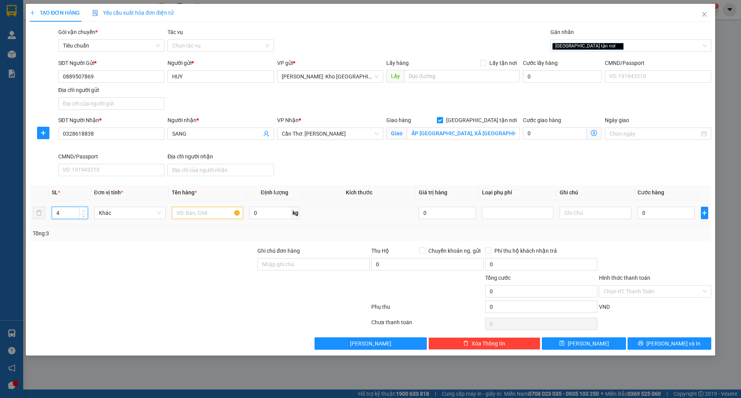
click at [85, 210] on span "up" at bounding box center [83, 210] width 5 height 5
click at [218, 219] on input "text" at bounding box center [207, 212] width 71 height 12
type input "4 THÙNG GIẤY"
click at [309, 268] on input "Ghi chú đơn hàng" at bounding box center [313, 264] width 112 height 12
type input "nhận theo kiện-giao nguyên kiên-hư hỏng không chịu trách nhiệm"
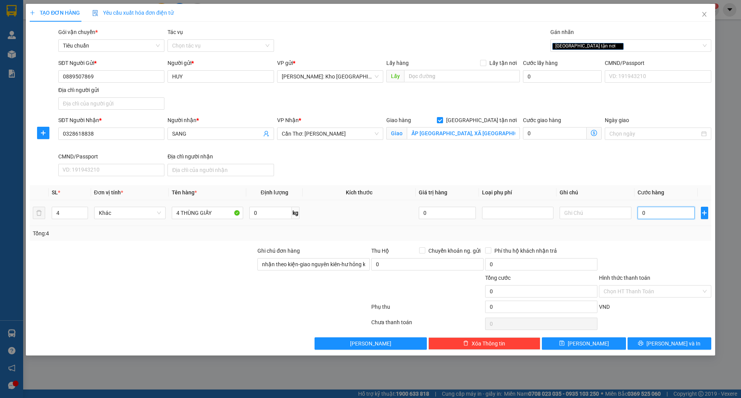
click at [648, 212] on input "0" at bounding box center [667, 212] width 58 height 12
type input "1"
type input "19"
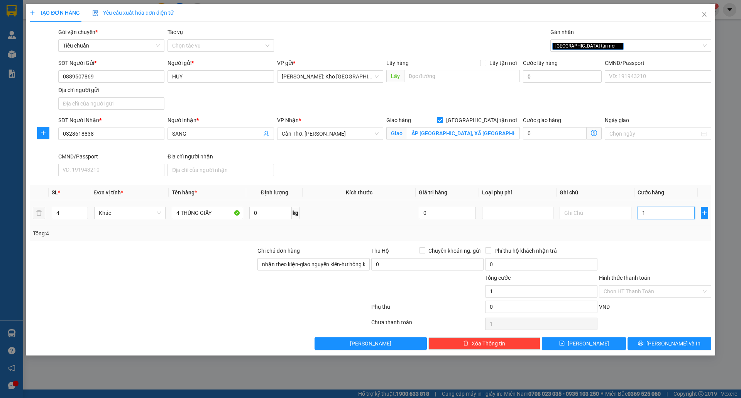
type input "19"
type input "190"
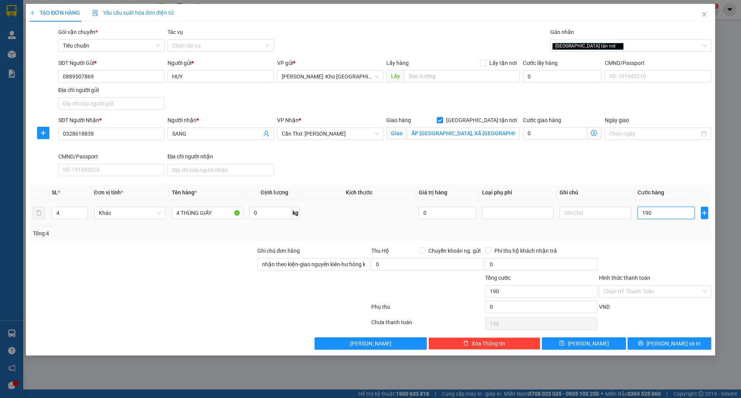
type input "1.900"
type input "19.000"
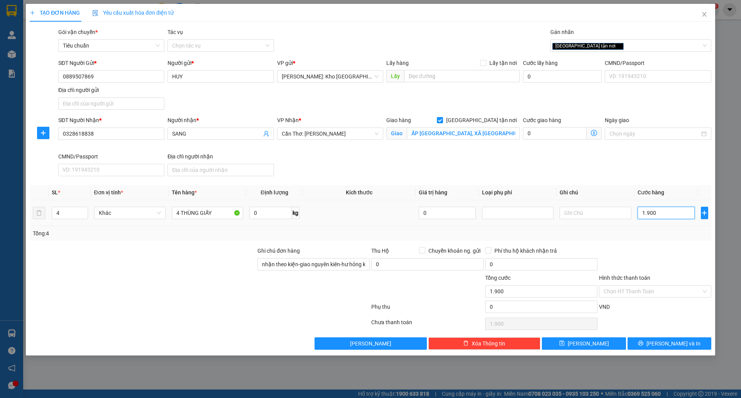
type input "19.000"
type input "190.000"
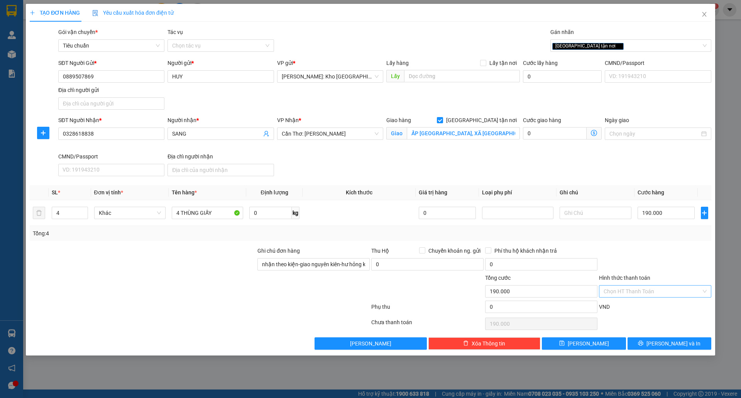
click at [650, 292] on input "Hình thức thanh toán" at bounding box center [653, 291] width 98 height 12
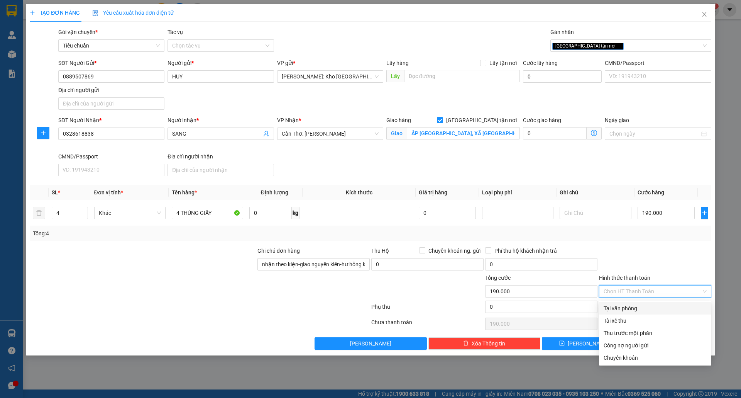
click at [652, 311] on div "Tại văn phòng" at bounding box center [655, 308] width 103 height 8
type input "0"
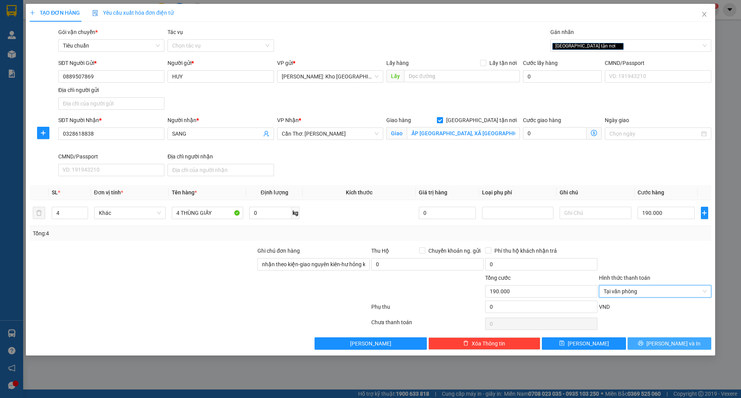
click at [661, 347] on button "[PERSON_NAME] và In" at bounding box center [670, 343] width 84 height 12
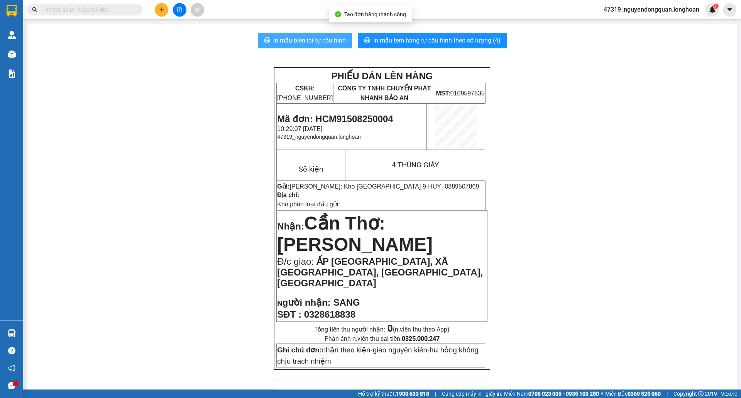
click at [327, 39] on span "In mẫu biên lai tự cấu hình" at bounding box center [309, 41] width 73 height 10
click at [315, 41] on span "In mẫu biên lai tự cấu hình" at bounding box center [309, 41] width 73 height 10
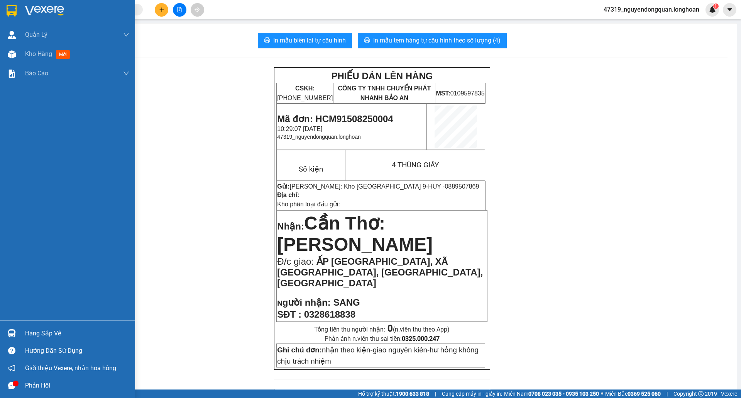
click at [17, 12] on div at bounding box center [12, 11] width 14 height 14
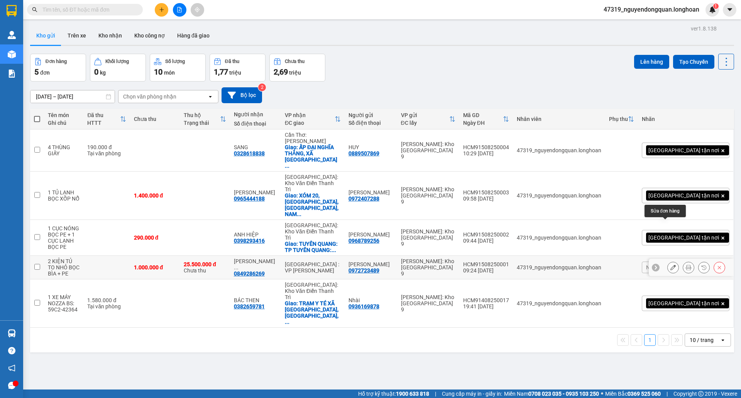
click at [668, 261] on button at bounding box center [673, 268] width 11 height 14
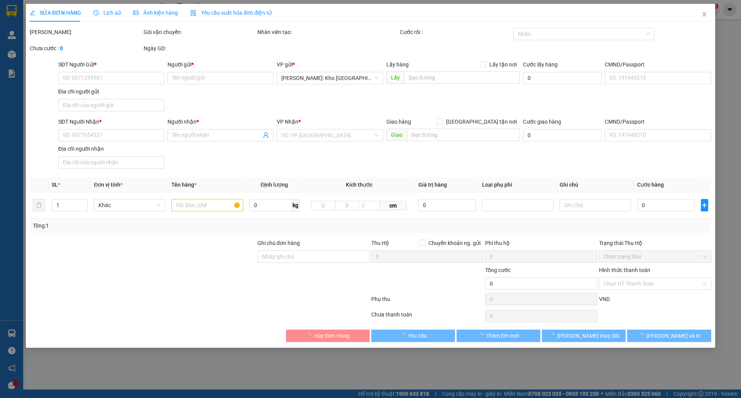
type input "0972723489"
type input "[PERSON_NAME]"
type input "0849286269"
type input "HUỲNH NHƯ PHÚ"
type input "nhận theo kiện-giao nguyên kiên-hư hỏng không chịu trách nhiệm"
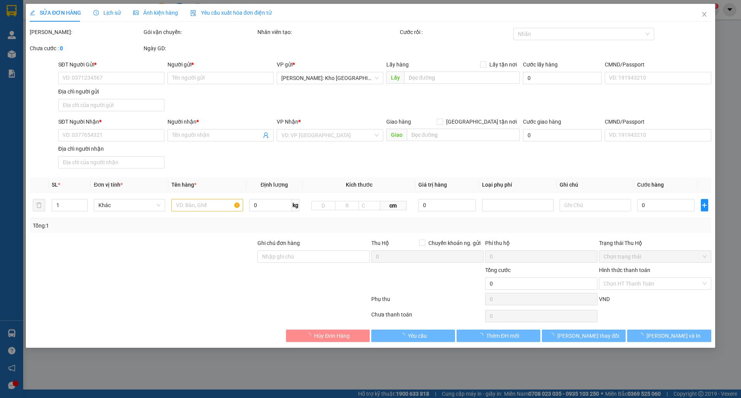
type input "1.000.000"
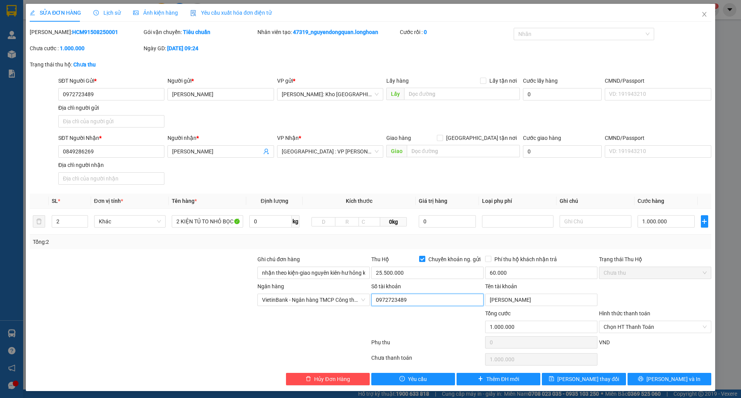
click at [423, 299] on input "0972723489" at bounding box center [427, 299] width 112 height 12
click at [351, 299] on span "VietinBank - Ngân hàng TMCP Công thương Việt Nam" at bounding box center [313, 300] width 103 height 12
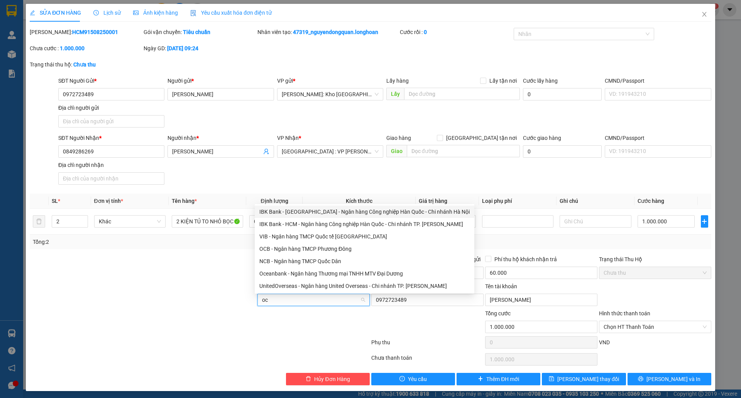
type input "ocb"
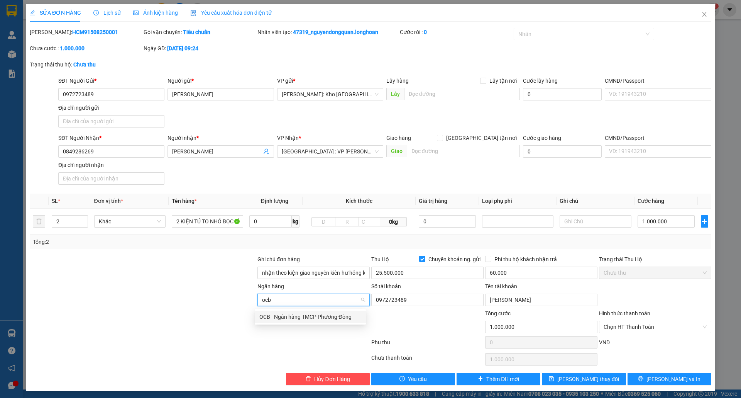
click at [315, 315] on div "OCB - Ngân hàng TMCP Phương Đông" at bounding box center [310, 316] width 102 height 8
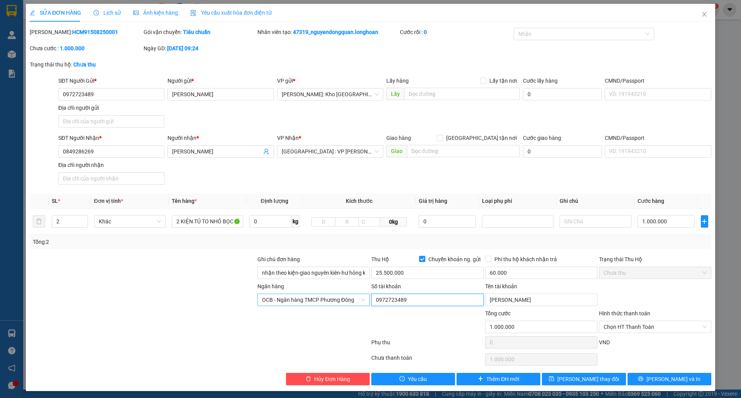
drag, startPoint x: 410, startPoint y: 302, endPoint x: 365, endPoint y: 303, distance: 45.2
click at [365, 303] on div "Ngân hàng OCB - Ngân hàng TMCP Phương Đông Số tài khoản 0972723489 Tên tài khoả…" at bounding box center [370, 295] width 683 height 27
paste input "003100011185008"
type input "0003100011185008"
drag, startPoint x: 540, startPoint y: 300, endPoint x: 473, endPoint y: 303, distance: 66.4
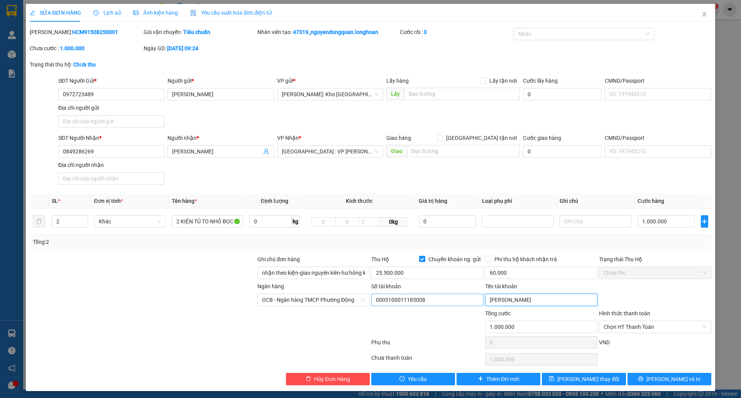
click at [473, 303] on div "Ngân hàng OCB - Ngân hàng TMCP Phương Đông Số tài khoản 0003100011185008 Tên tà…" at bounding box center [370, 295] width 683 height 27
paste input "Trần Thị Huế"
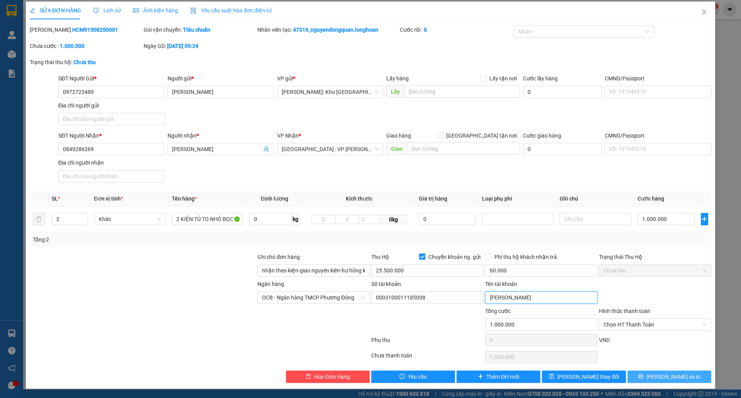
type input "Trần Thị Huế"
click at [643, 377] on icon "printer" at bounding box center [640, 375] width 5 height 5
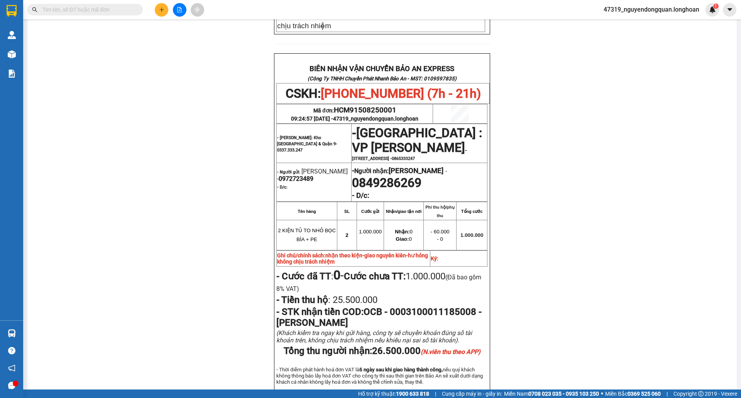
scroll to position [420, 0]
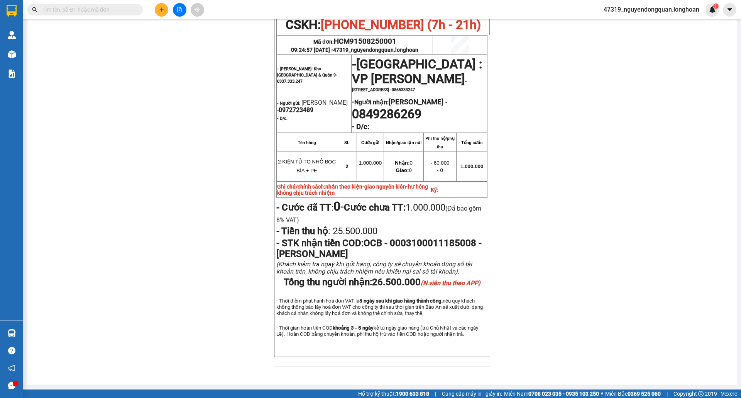
drag, startPoint x: 732, startPoint y: 254, endPoint x: 738, endPoint y: 258, distance: 7.7
click at [738, 258] on main "In mẫu biên lai tự cấu hình In mẫu tem hàng tự cấu hình theo số lượng (2) PHIẾU…" at bounding box center [370, 194] width 741 height 389
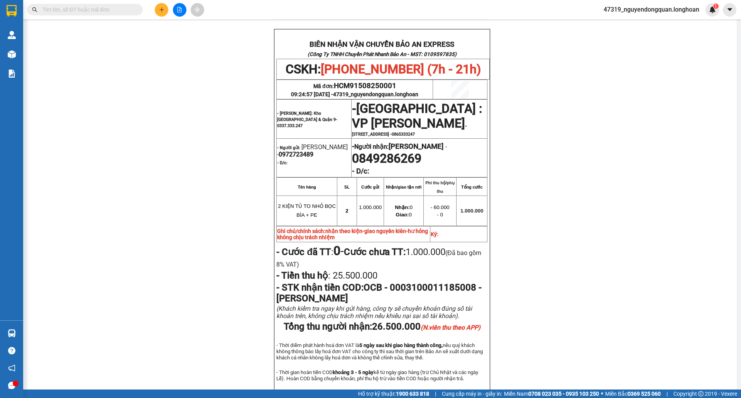
scroll to position [357, 0]
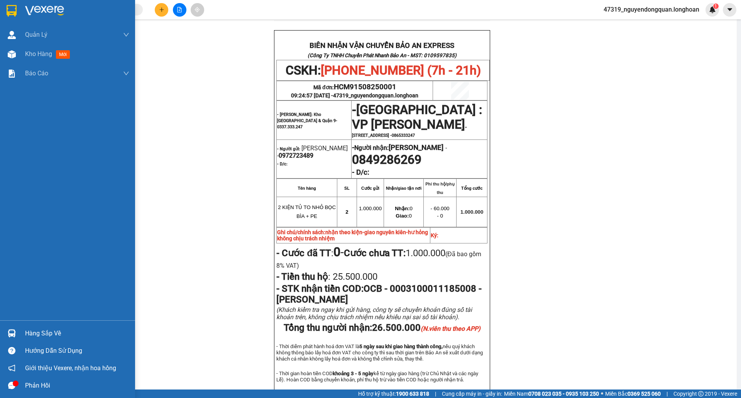
click at [2, 13] on div at bounding box center [67, 12] width 135 height 25
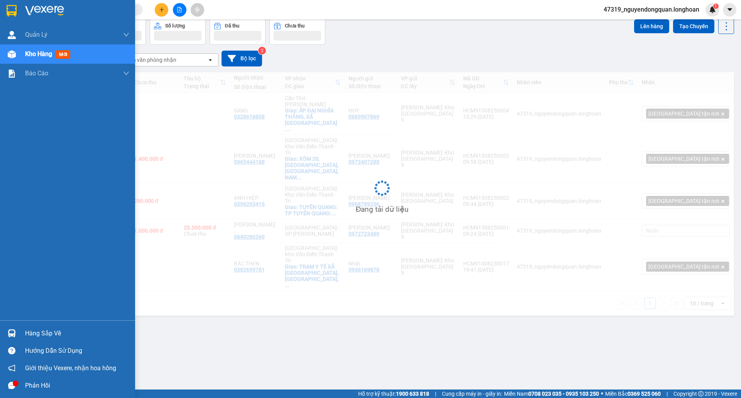
scroll to position [36, 0]
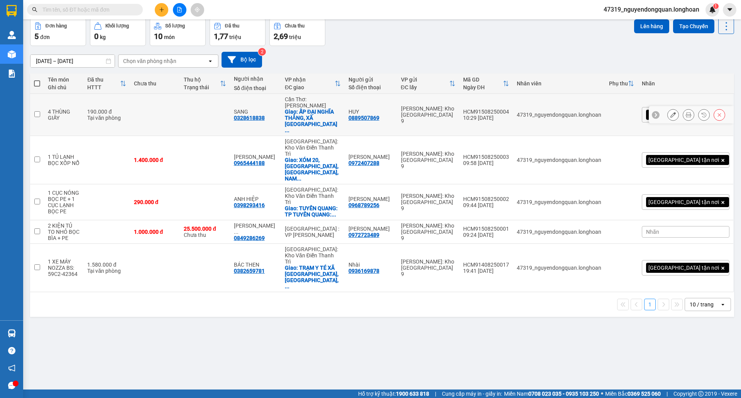
click at [686, 112] on icon at bounding box center [688, 114] width 5 height 5
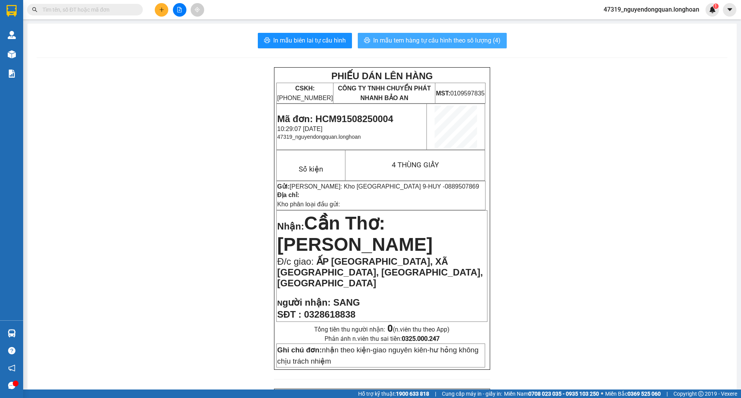
click at [482, 48] on button "In mẫu tem hàng tự cấu hình theo số lượng (4)" at bounding box center [432, 40] width 149 height 15
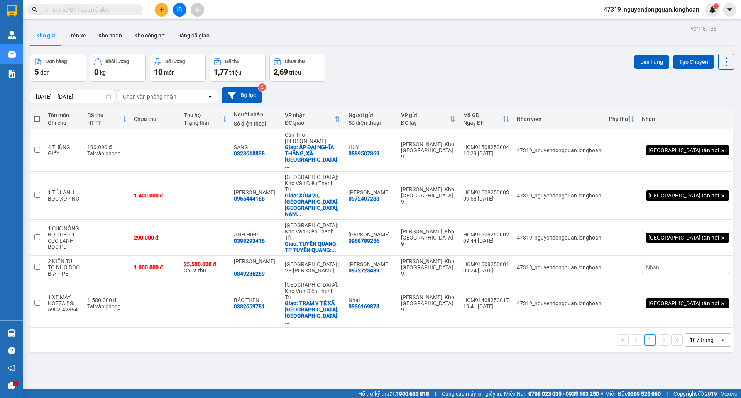
click at [85, 12] on input "text" at bounding box center [87, 9] width 91 height 8
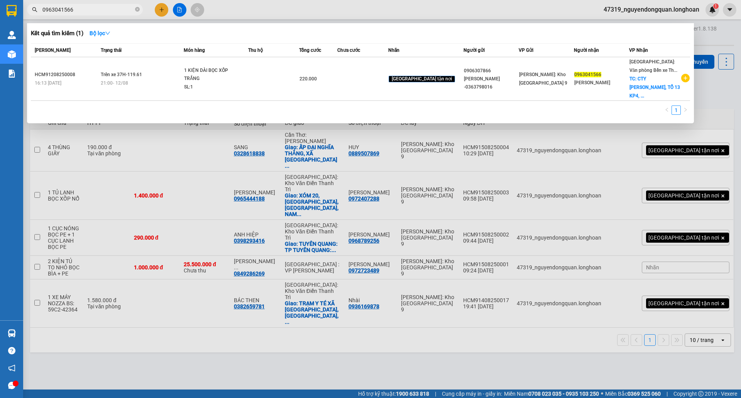
type input "0963041566"
click at [547, 283] on div at bounding box center [370, 199] width 741 height 398
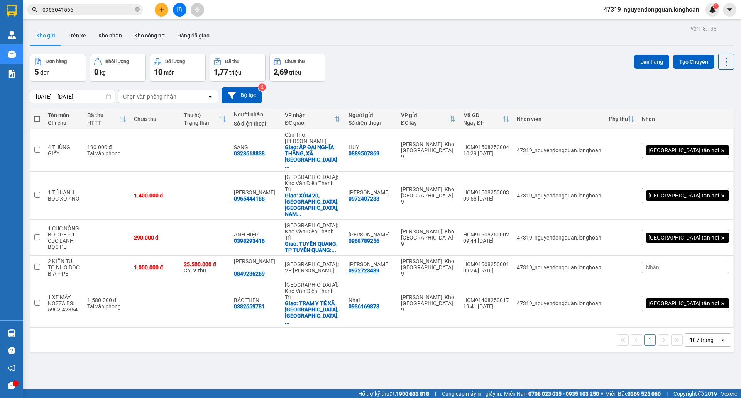
click at [99, 15] on span "0963041566" at bounding box center [85, 10] width 116 height 12
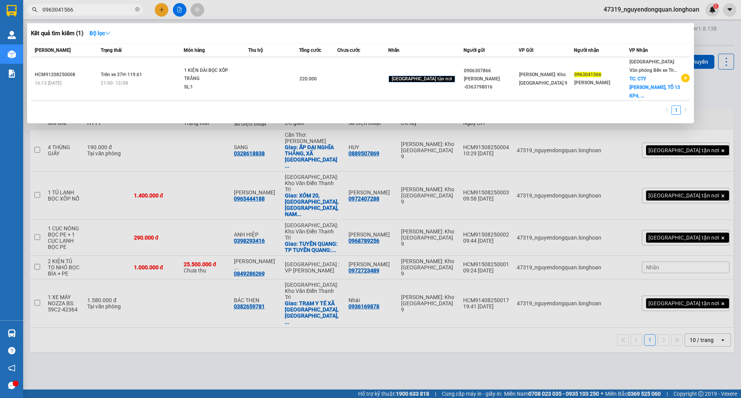
click at [242, 83] on div "SL: 1" at bounding box center [213, 87] width 58 height 8
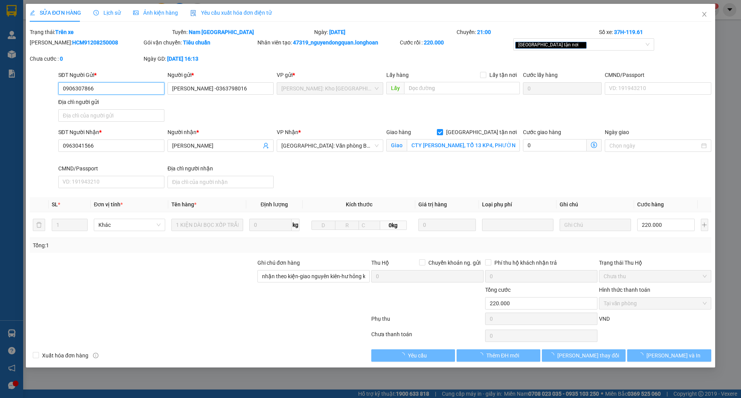
type input "0906307866"
type input "[PERSON_NAME] -0363798016"
type input "0963041566"
type input "[PERSON_NAME]"
checkbox input "true"
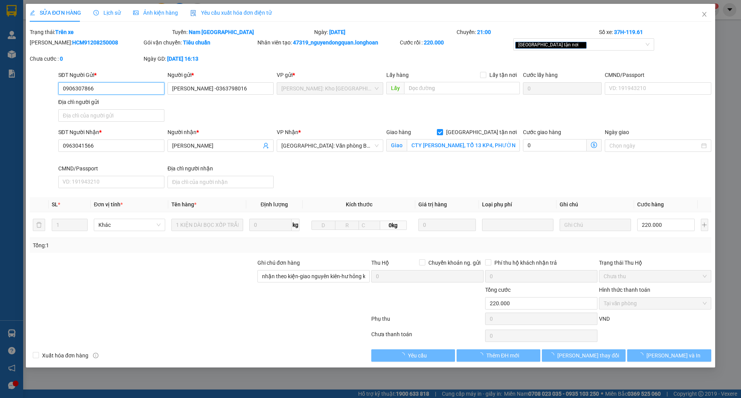
type input "CTY [PERSON_NAME], TỔ 13 KP4, PHƯỜNG [GEOGRAPHIC_DATA] CŨ ( [GEOGRAPHIC_DATA]),…"
type input "nhận theo kiện-giao nguyên kiên-hư hỏng không chịu trách nhiệm"
type input "220.000"
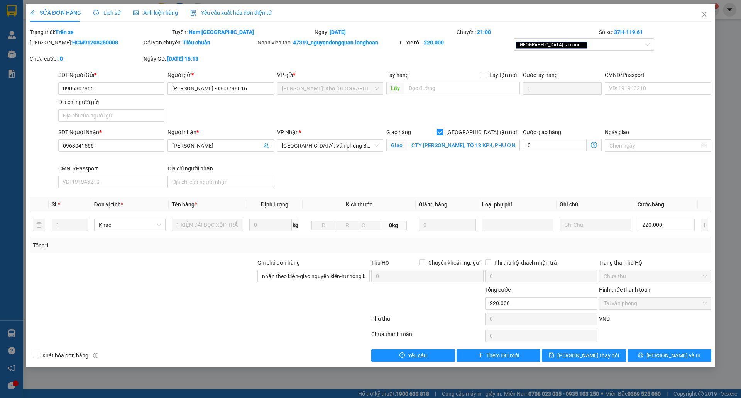
click at [100, 15] on span "Lịch sử" at bounding box center [106, 13] width 27 height 6
